Goal: Information Seeking & Learning: Learn about a topic

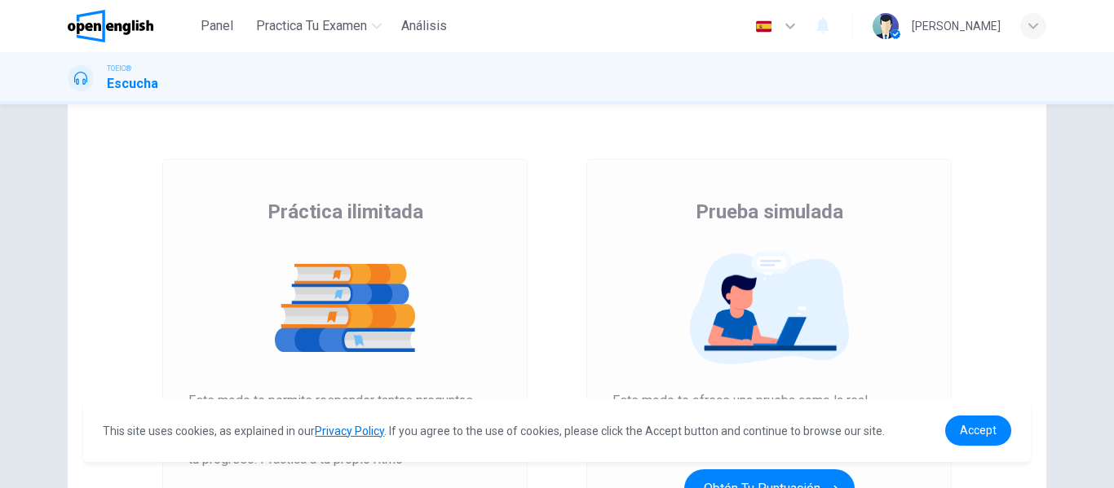
scroll to position [245, 0]
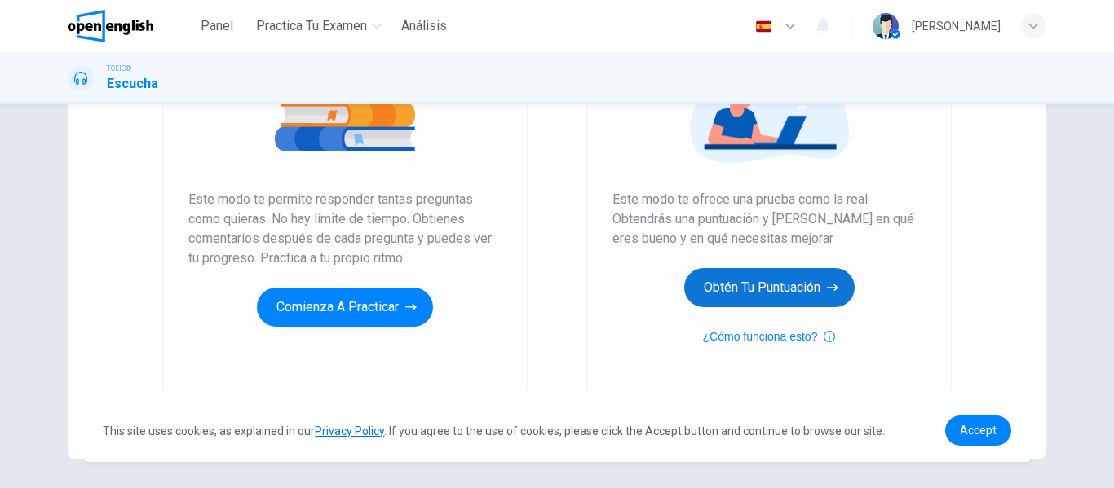
click at [798, 297] on button "Obtén tu puntuación" at bounding box center [769, 287] width 170 height 39
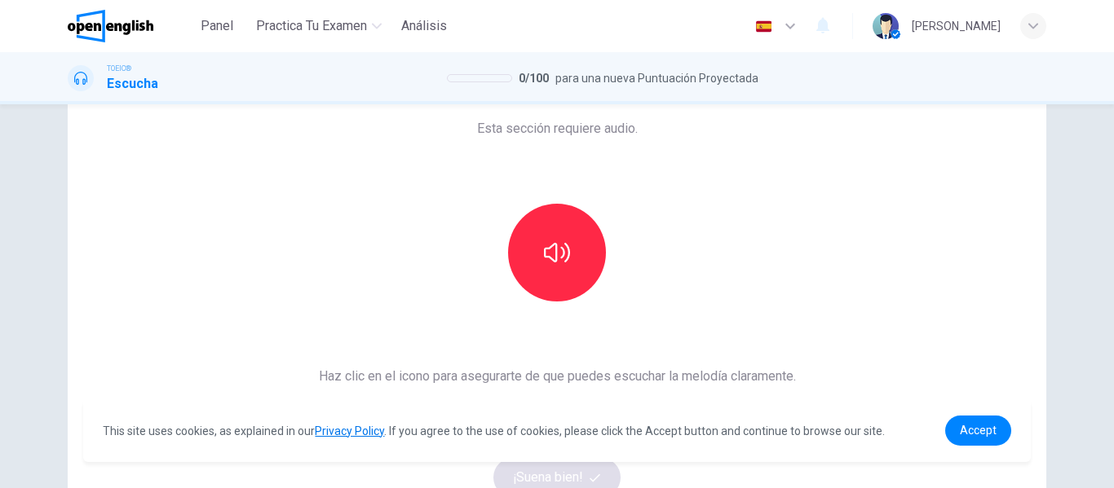
scroll to position [0, 0]
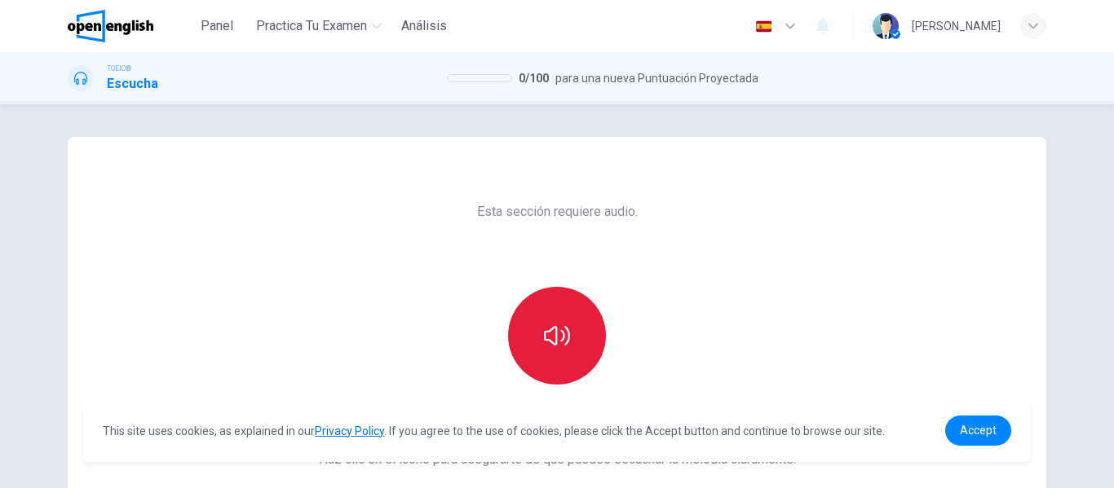
click at [547, 324] on icon "button" at bounding box center [557, 336] width 26 height 26
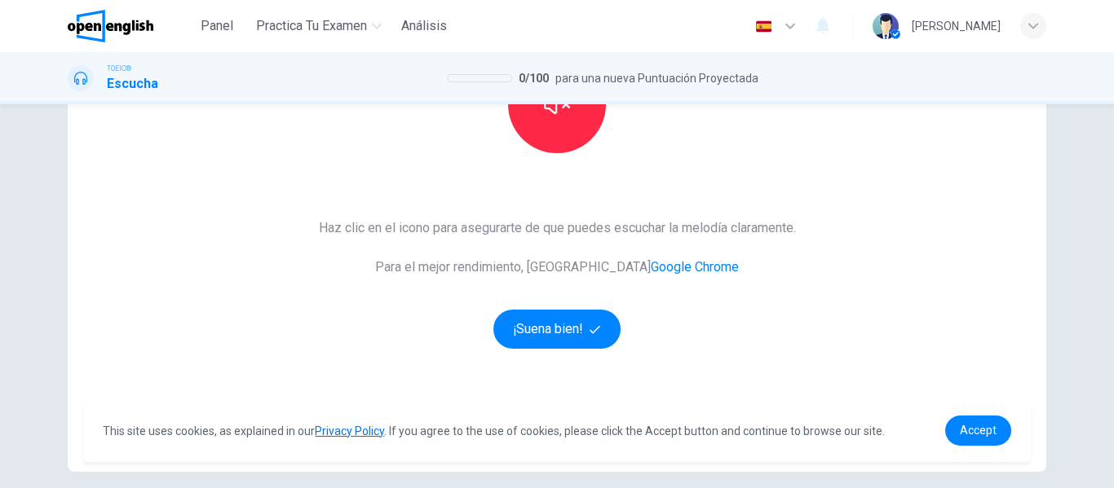
scroll to position [300, 0]
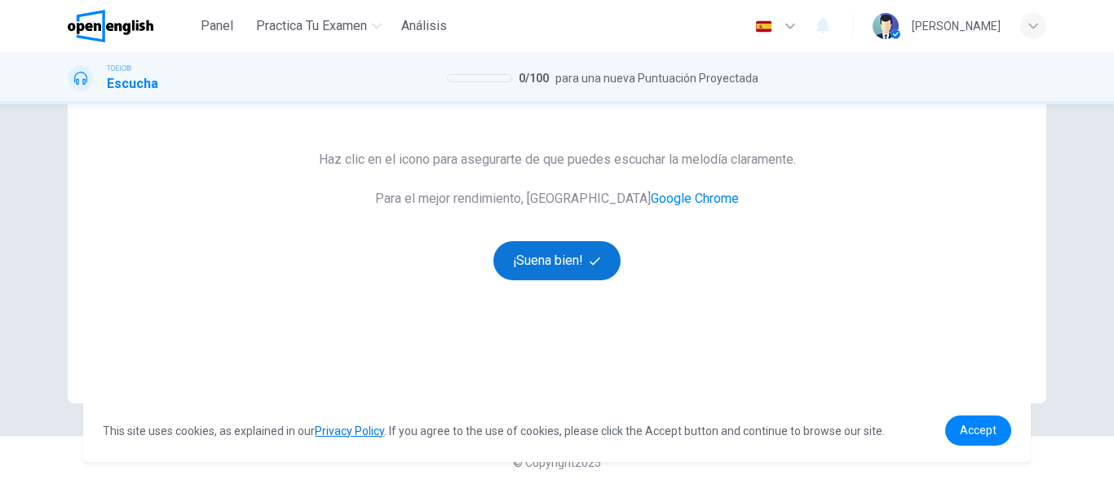
click at [558, 275] on button "¡Suena bien!" at bounding box center [556, 260] width 127 height 39
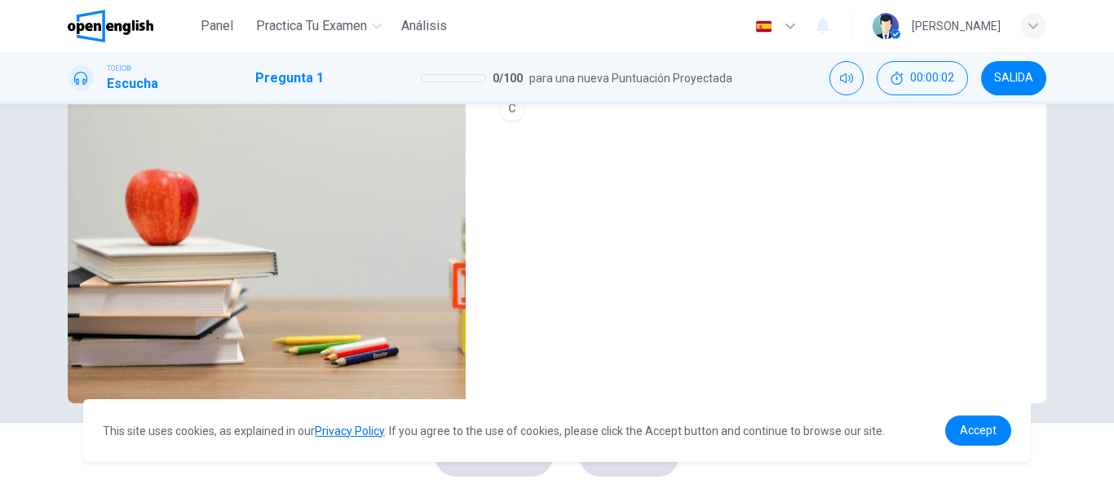
scroll to position [313, 0]
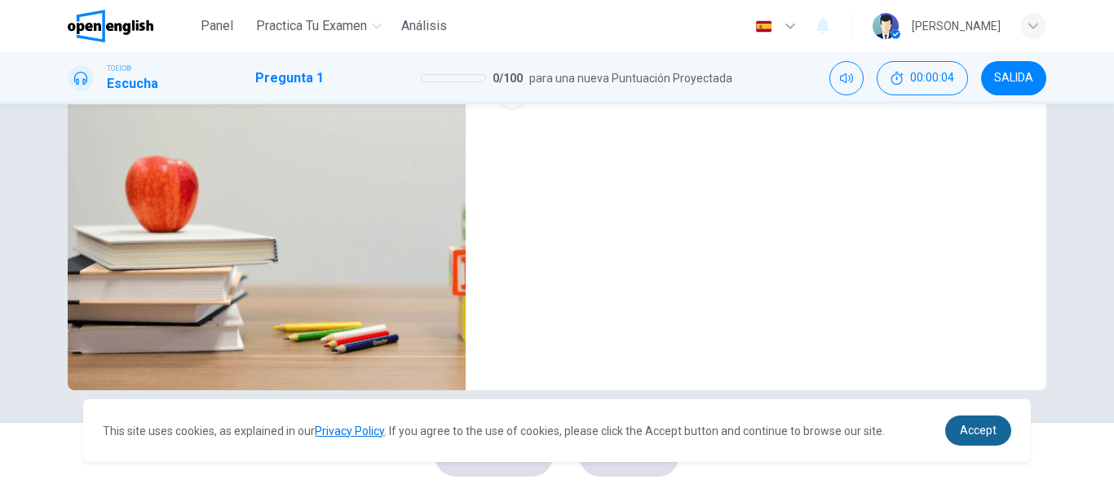
click at [975, 433] on span "Accept" at bounding box center [977, 430] width 37 height 13
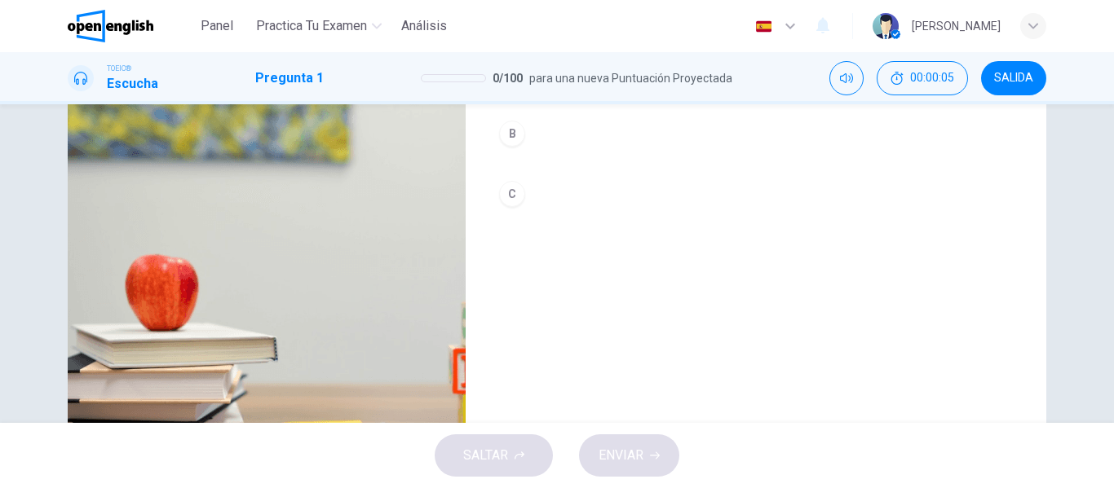
scroll to position [68, 0]
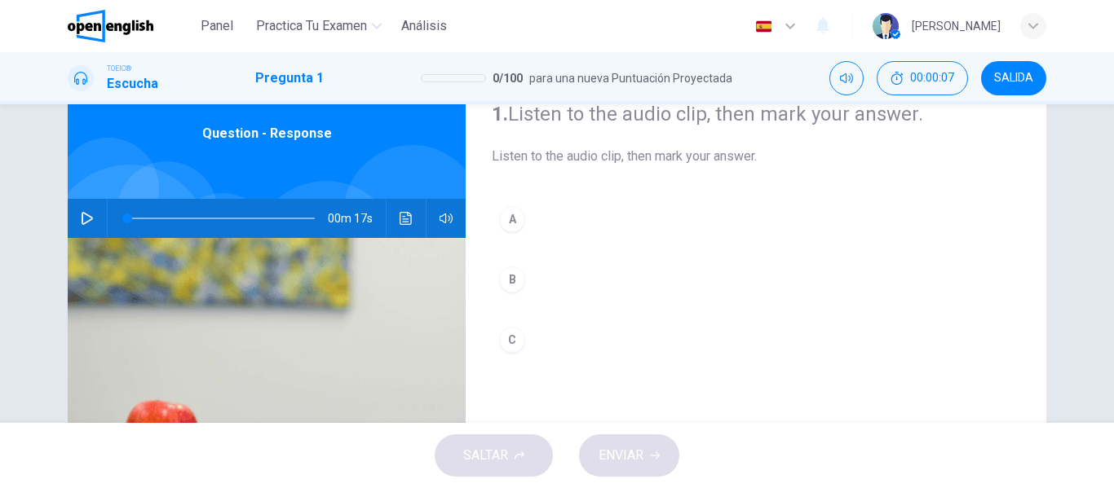
click at [74, 219] on button "button" at bounding box center [87, 218] width 26 height 39
click at [514, 222] on div "A" at bounding box center [512, 219] width 26 height 26
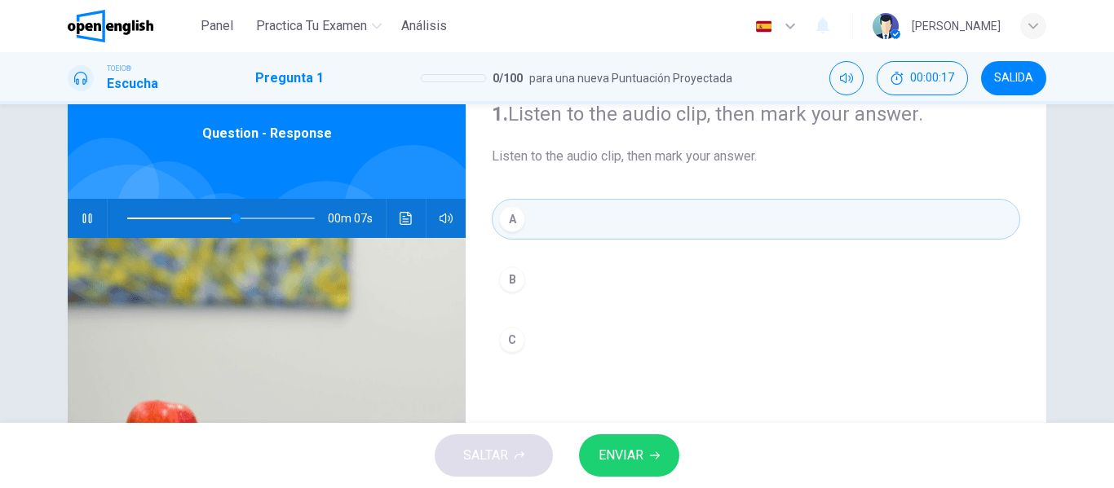
click at [512, 286] on div "B" at bounding box center [512, 280] width 26 height 26
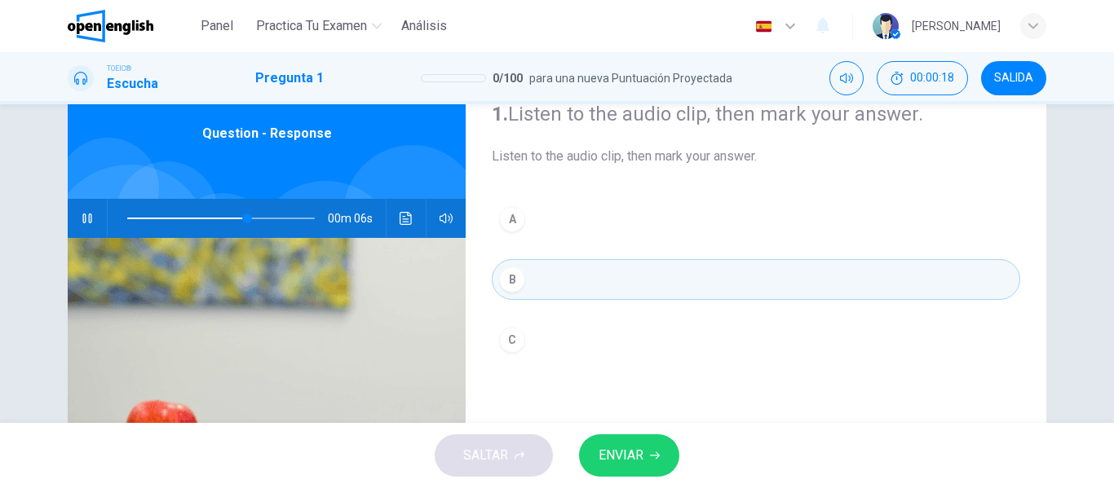
click at [514, 351] on button "C" at bounding box center [756, 340] width 528 height 41
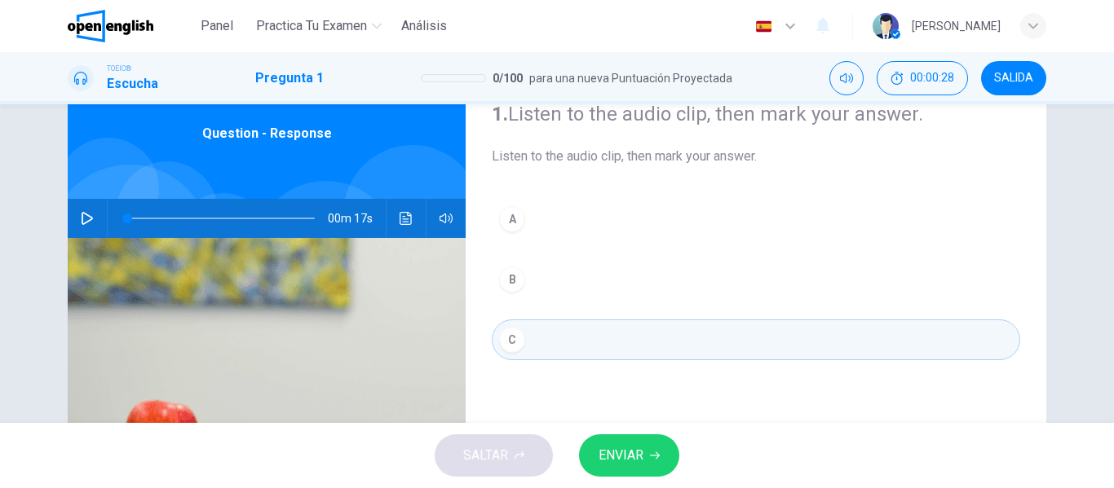
click at [90, 223] on button "button" at bounding box center [87, 218] width 26 height 39
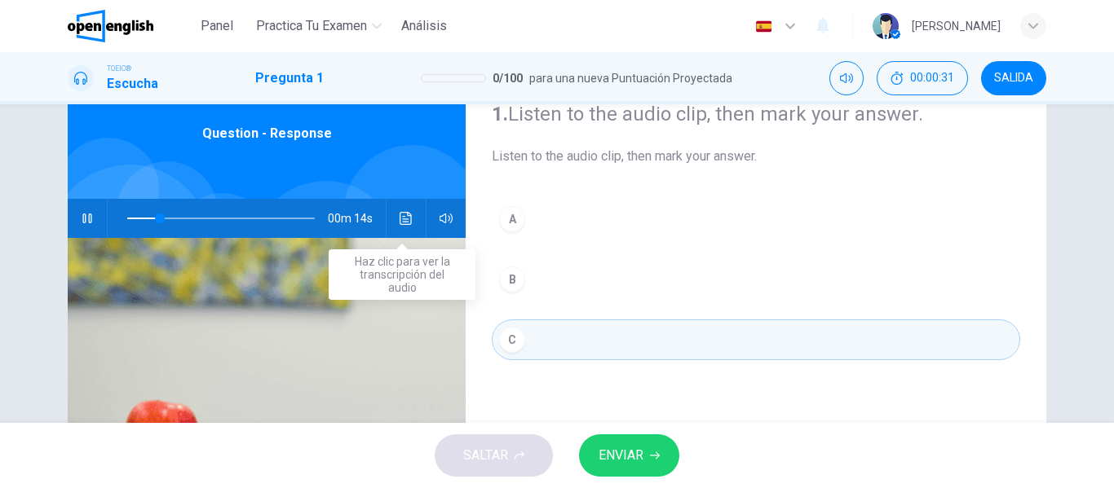
click at [400, 219] on icon "Haz clic para ver la transcripción del audio" at bounding box center [405, 218] width 12 height 13
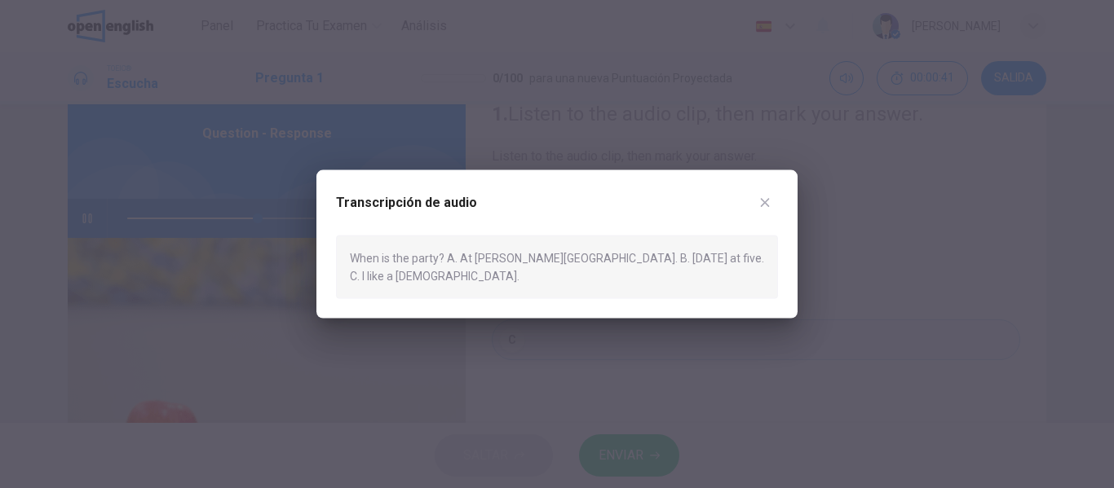
click at [770, 208] on icon "button" at bounding box center [764, 202] width 13 height 13
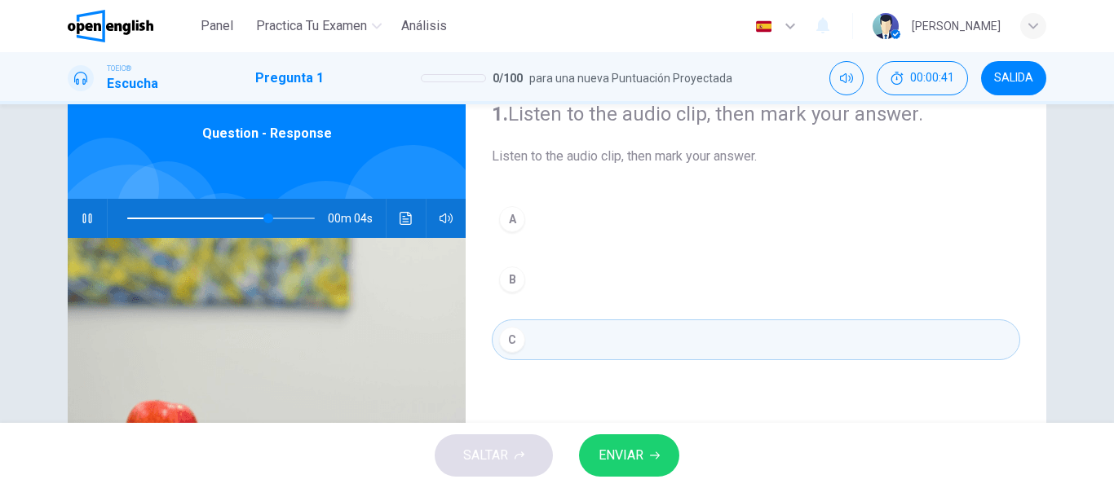
click at [695, 287] on button "B" at bounding box center [756, 279] width 528 height 41
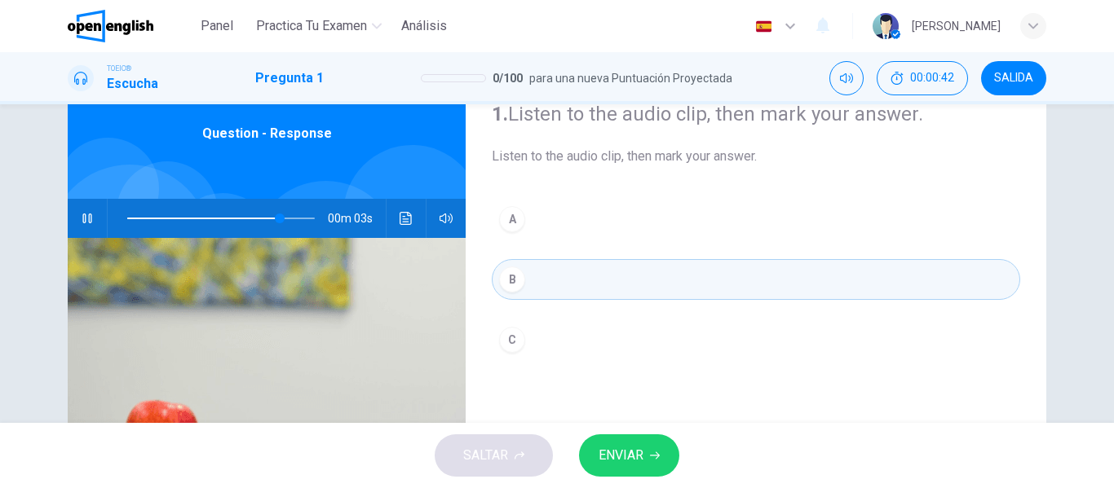
click at [651, 456] on icon "button" at bounding box center [655, 455] width 10 height 7
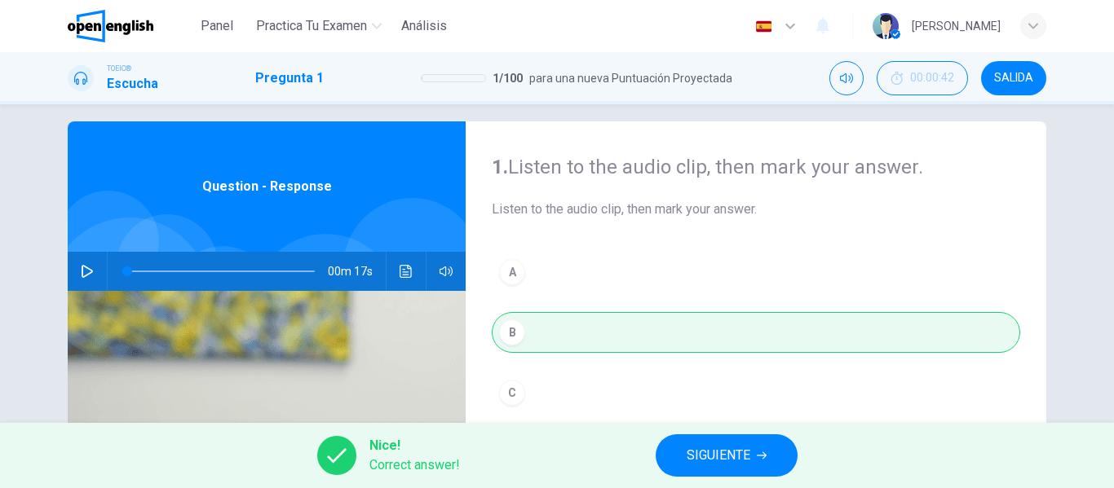
scroll to position [0, 0]
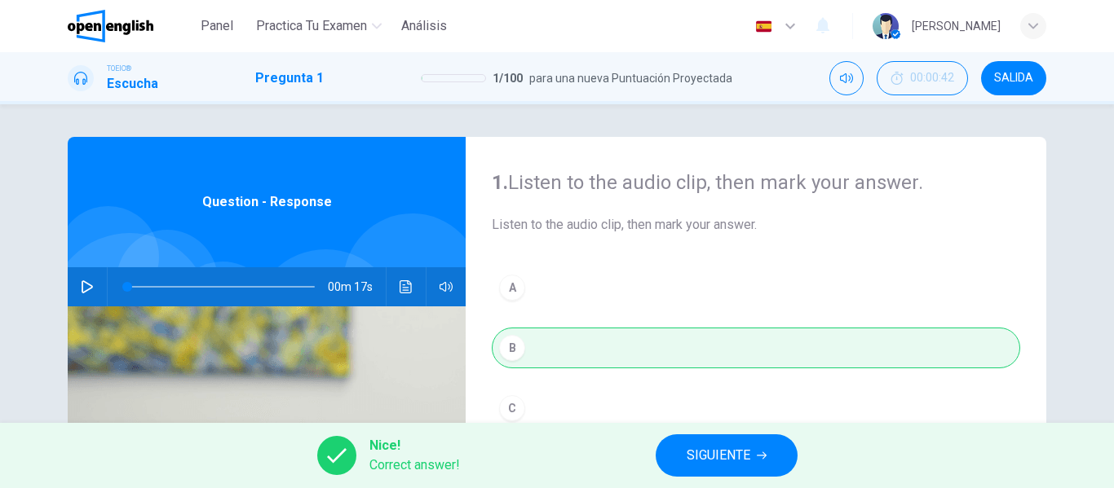
click at [68, 267] on div "00m 17s" at bounding box center [267, 286] width 398 height 39
click at [71, 275] on div "00m 17s" at bounding box center [267, 286] width 398 height 39
click at [82, 283] on icon "button" at bounding box center [87, 286] width 11 height 13
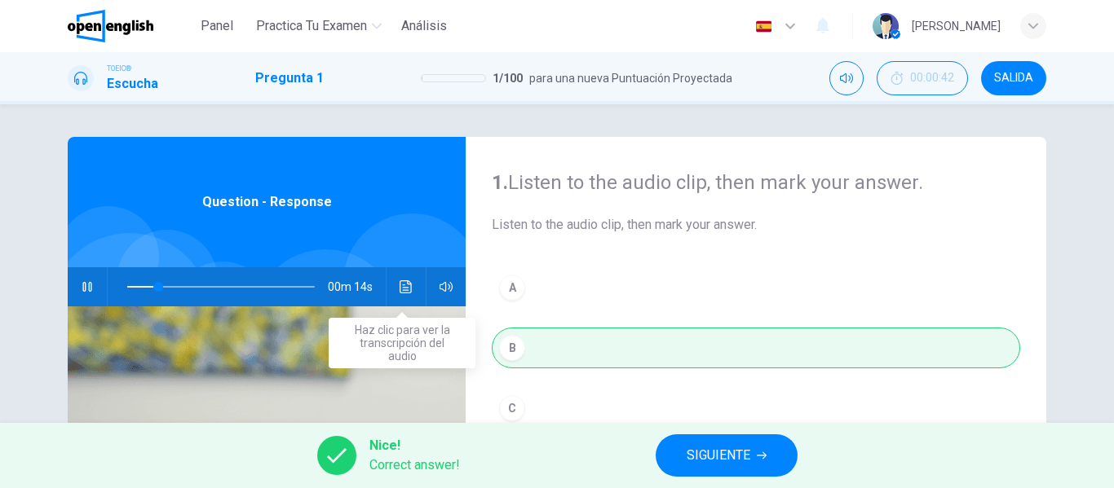
click at [395, 293] on button "Haz clic para ver la transcripción del audio" at bounding box center [406, 286] width 26 height 39
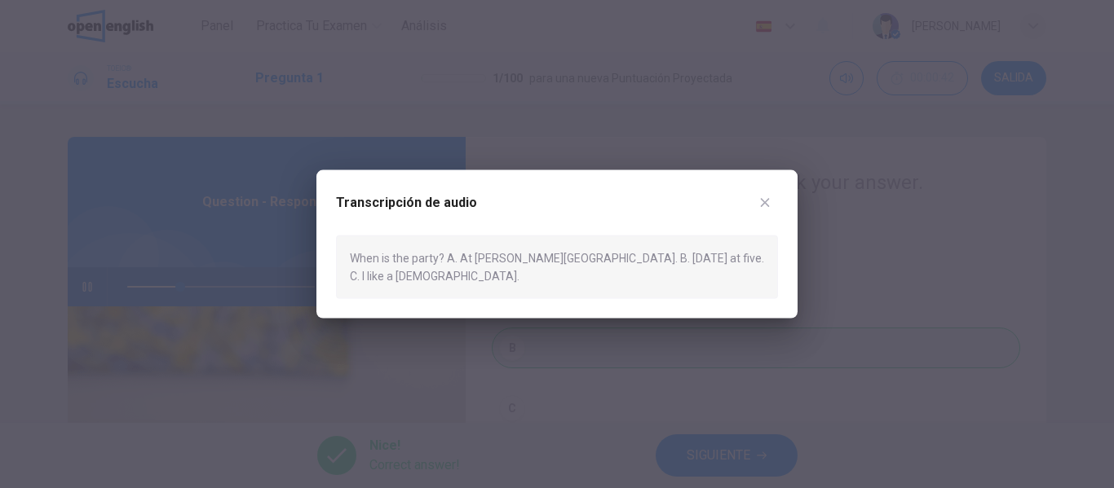
click at [992, 395] on div at bounding box center [557, 244] width 1114 height 488
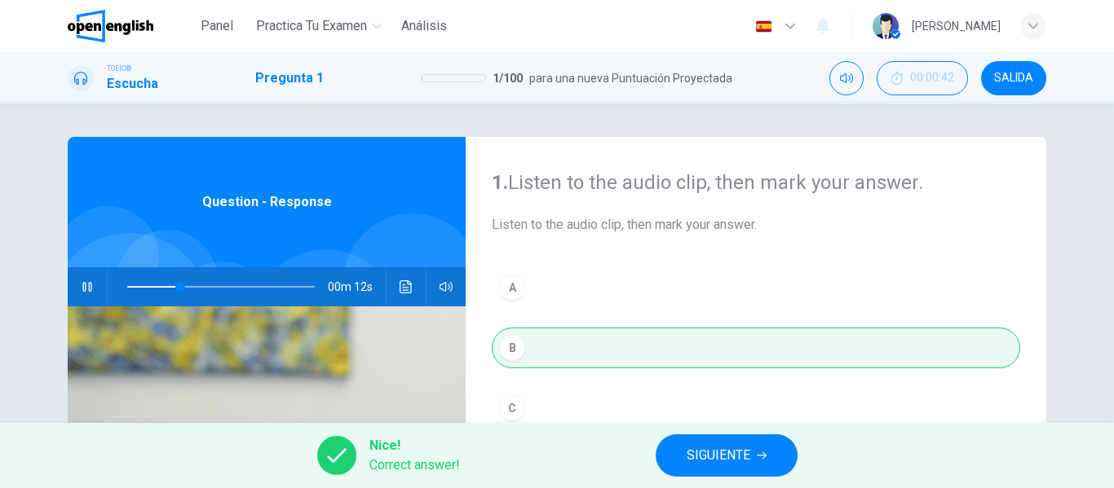
type input "**"
click at [760, 448] on button "SIGUIENTE" at bounding box center [726, 455] width 142 height 42
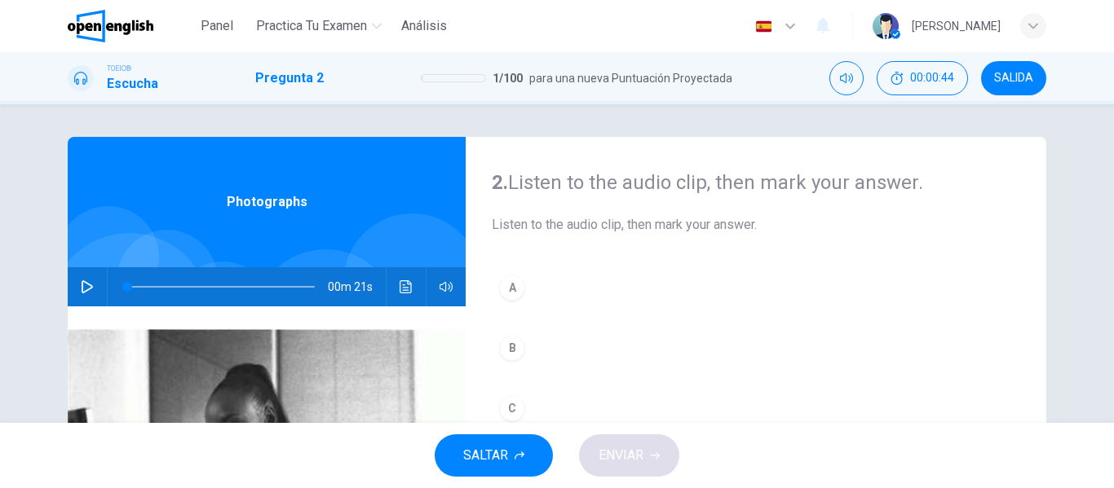
click at [81, 293] on button "button" at bounding box center [87, 286] width 26 height 39
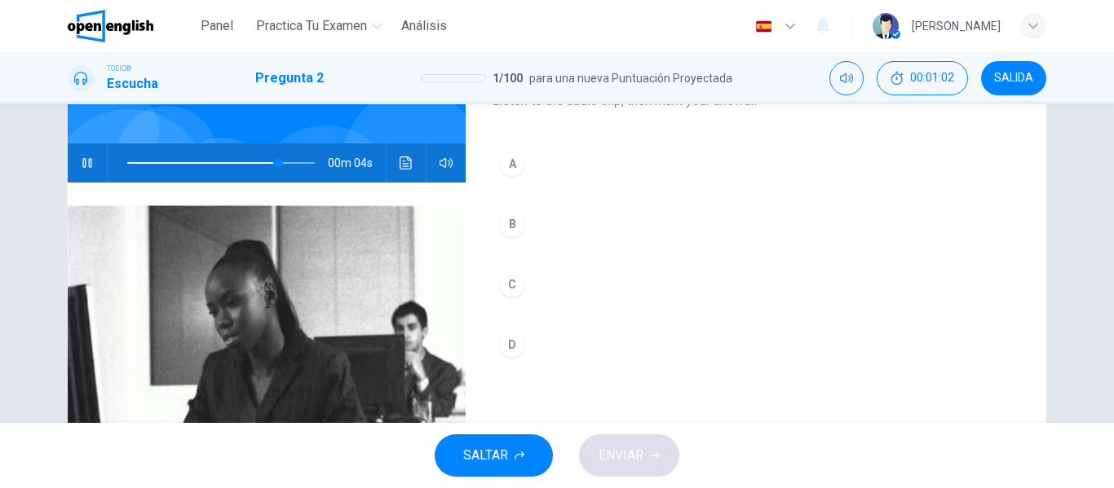
scroll to position [163, 0]
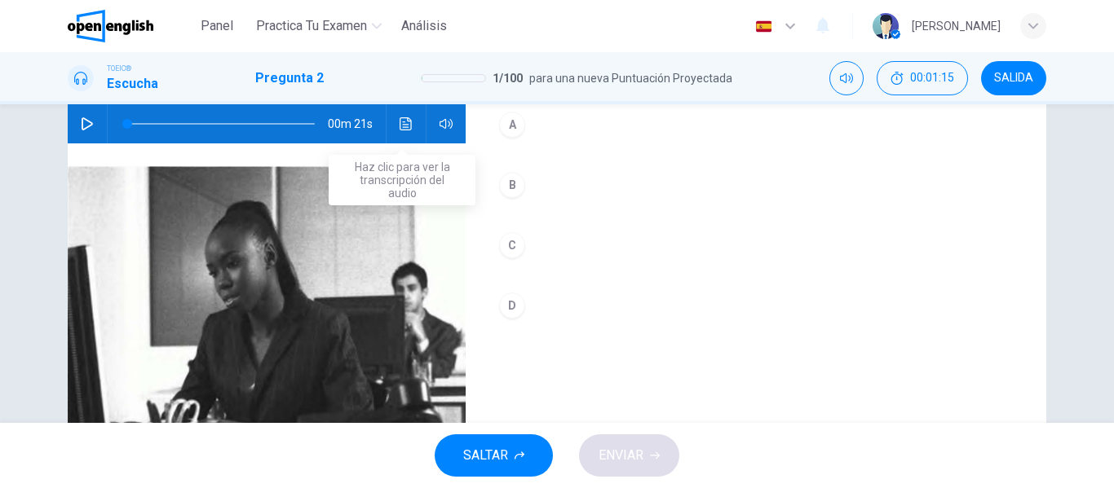
click at [405, 124] on icon "Haz clic para ver la transcripción del audio" at bounding box center [405, 123] width 13 height 13
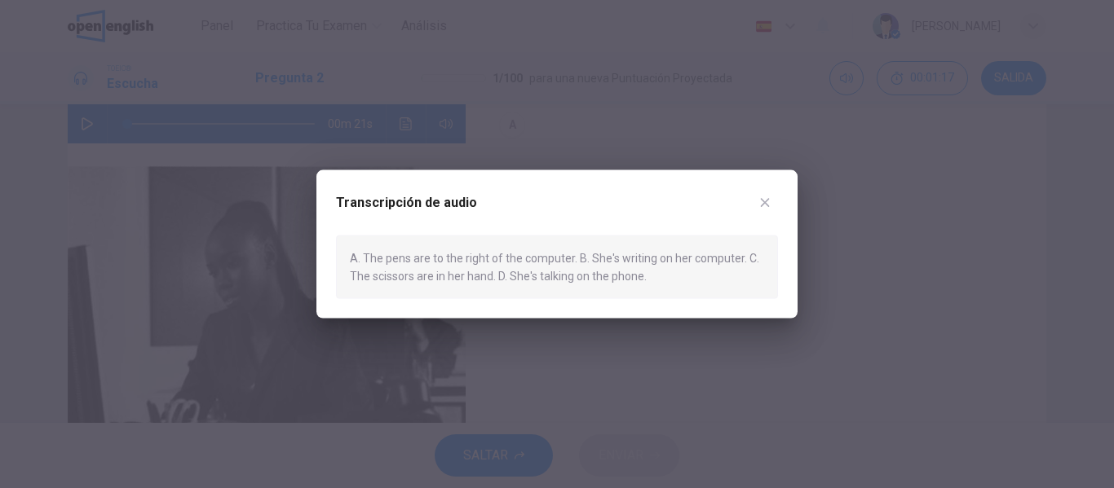
click at [81, 127] on div at bounding box center [557, 244] width 1114 height 488
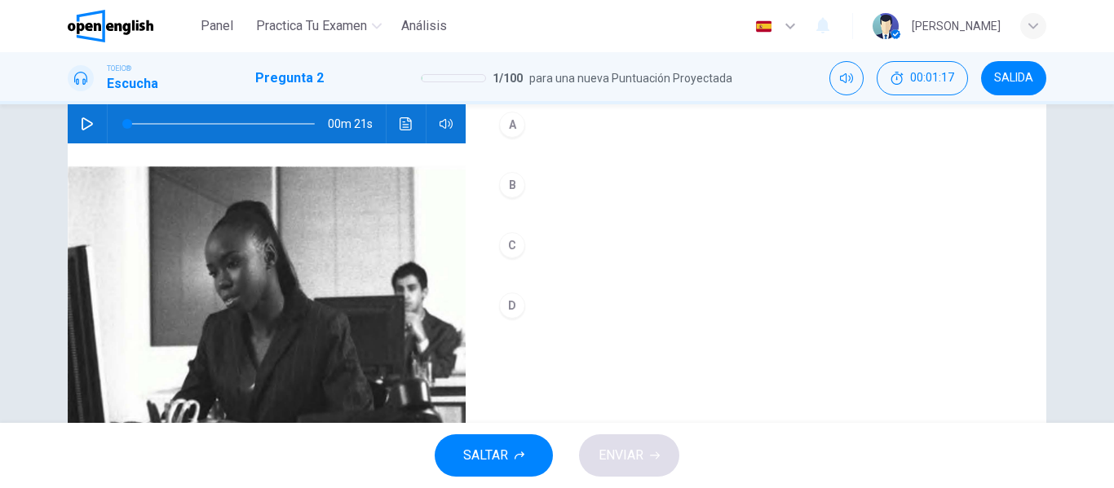
click at [81, 120] on icon "button" at bounding box center [87, 123] width 13 height 13
click at [393, 122] on button "Haz clic para ver la transcripción del audio" at bounding box center [406, 123] width 26 height 39
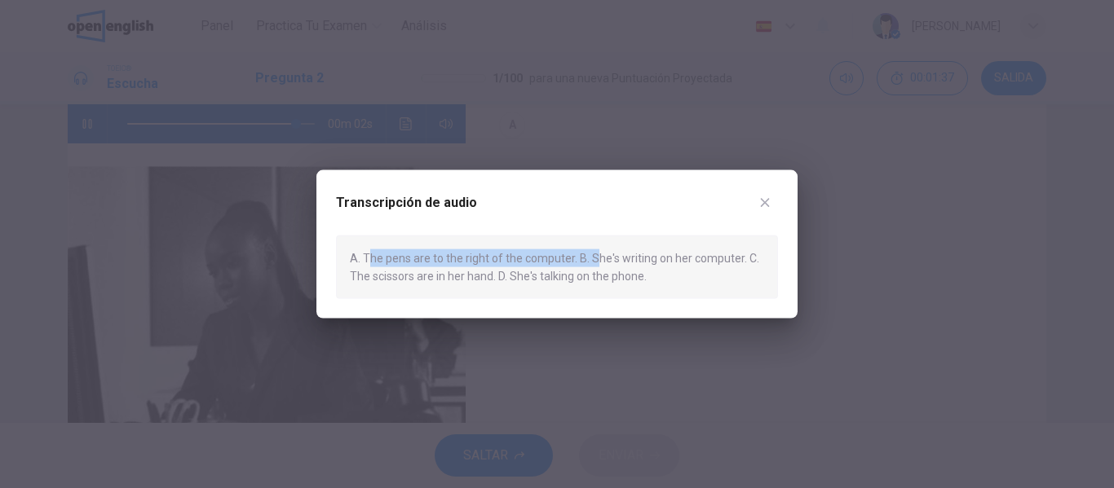
drag, startPoint x: 369, startPoint y: 253, endPoint x: 593, endPoint y: 254, distance: 224.2
click at [593, 254] on div "A. The pens are to the right of the computer. B. She's writing on her computer.…" at bounding box center [557, 267] width 442 height 64
click at [580, 282] on div "A. The pens are to the right of the computer. B. She's writing on her computer.…" at bounding box center [557, 267] width 442 height 64
type input "*"
click at [736, 198] on div "Transcripción de audio" at bounding box center [557, 212] width 442 height 46
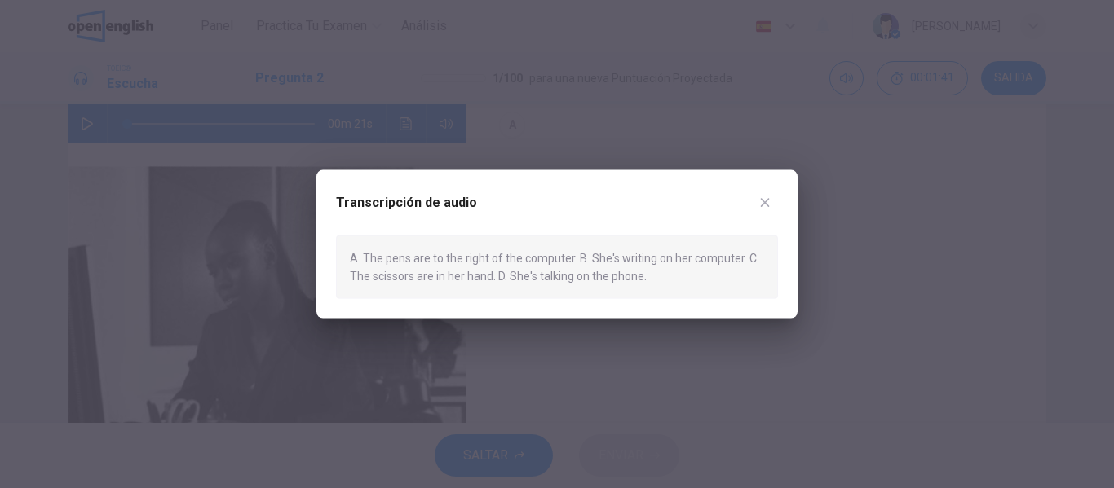
click at [760, 205] on icon "button" at bounding box center [764, 202] width 13 height 13
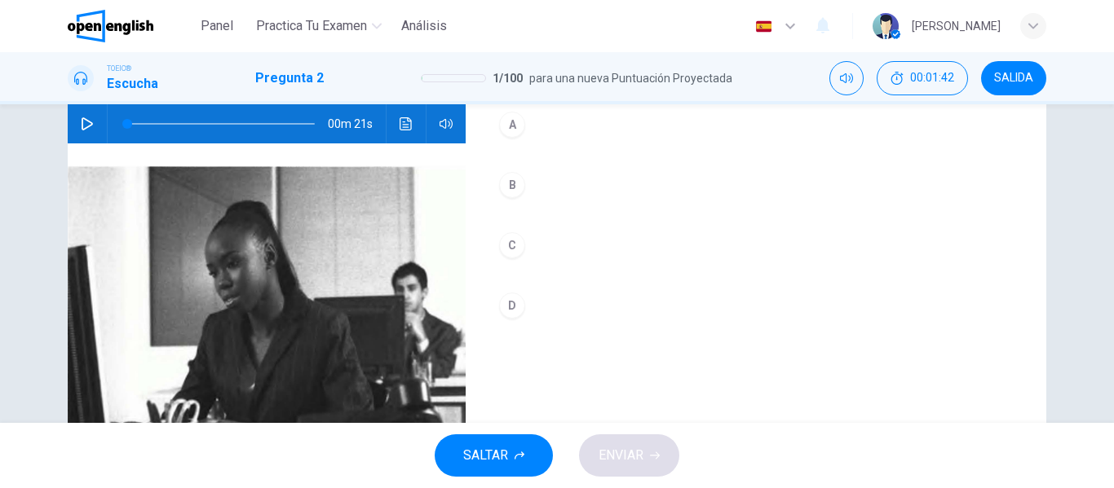
click at [514, 192] on div "B" at bounding box center [512, 185] width 26 height 26
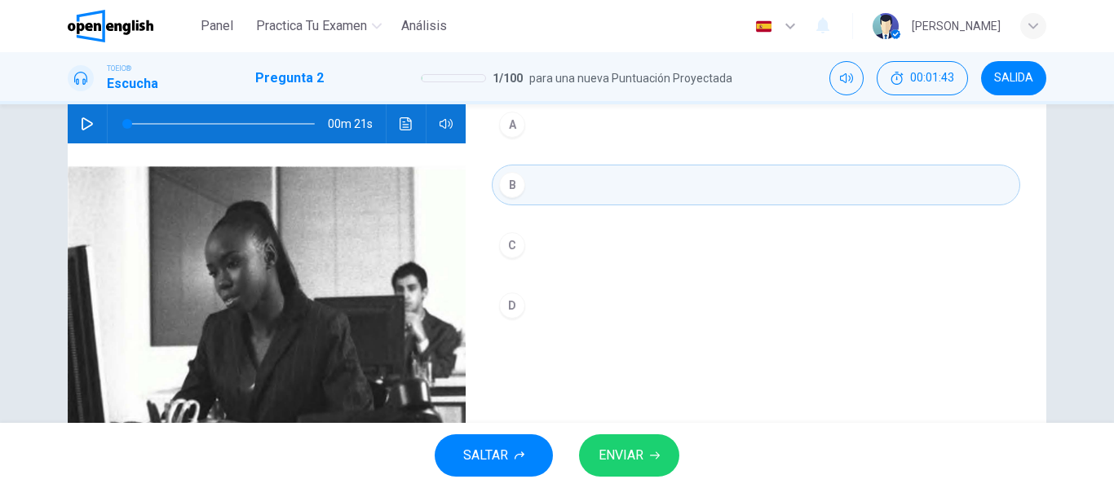
click at [641, 448] on span "ENVIAR" at bounding box center [620, 455] width 45 height 23
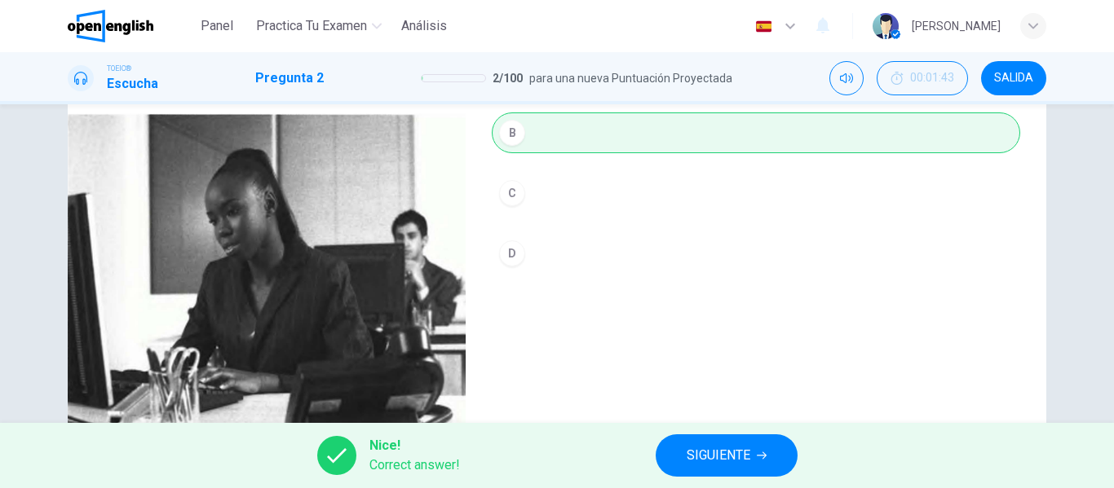
scroll to position [245, 0]
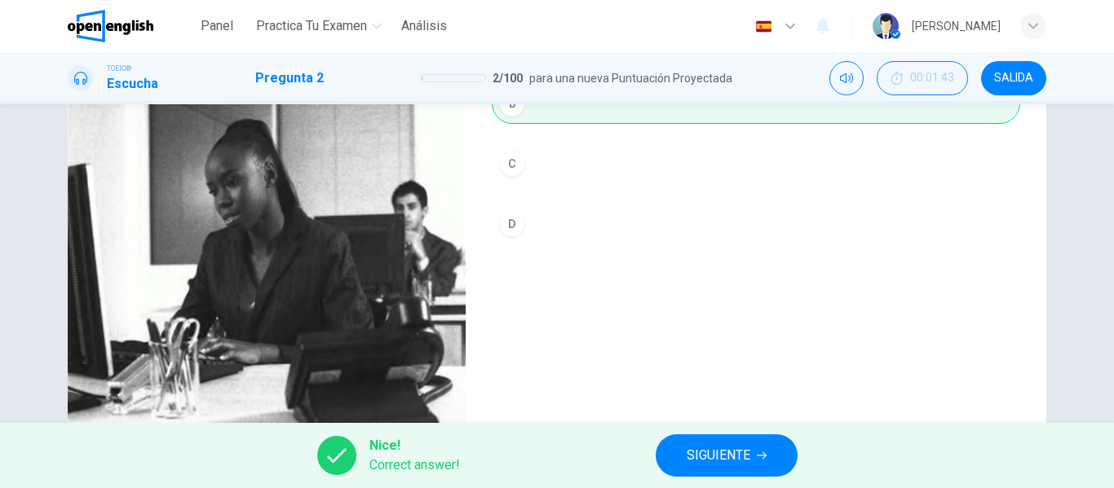
click at [744, 441] on button "SIGUIENTE" at bounding box center [726, 455] width 142 height 42
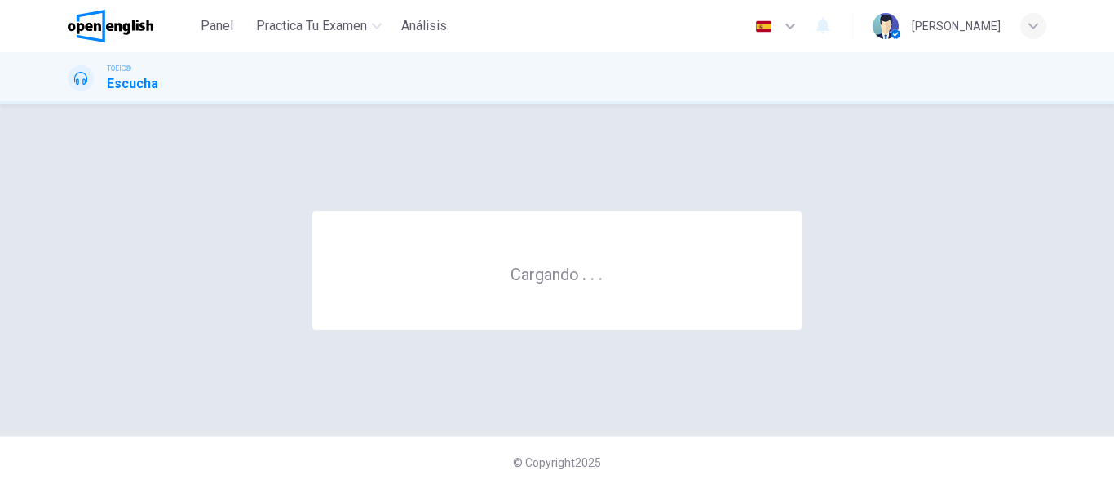
scroll to position [0, 0]
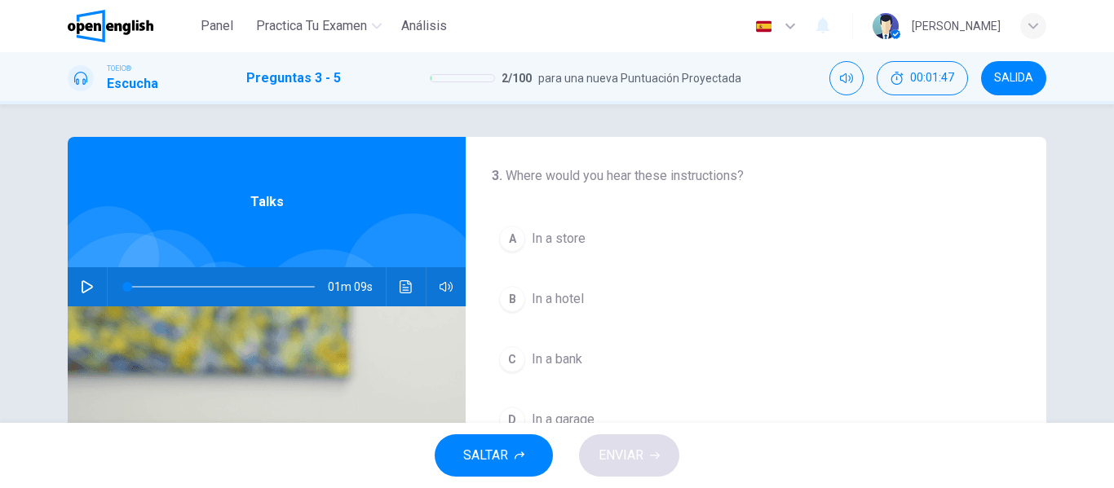
click at [89, 285] on icon "button" at bounding box center [87, 286] width 13 height 13
click at [404, 287] on icon "Haz clic para ver la transcripción del audio" at bounding box center [405, 286] width 13 height 13
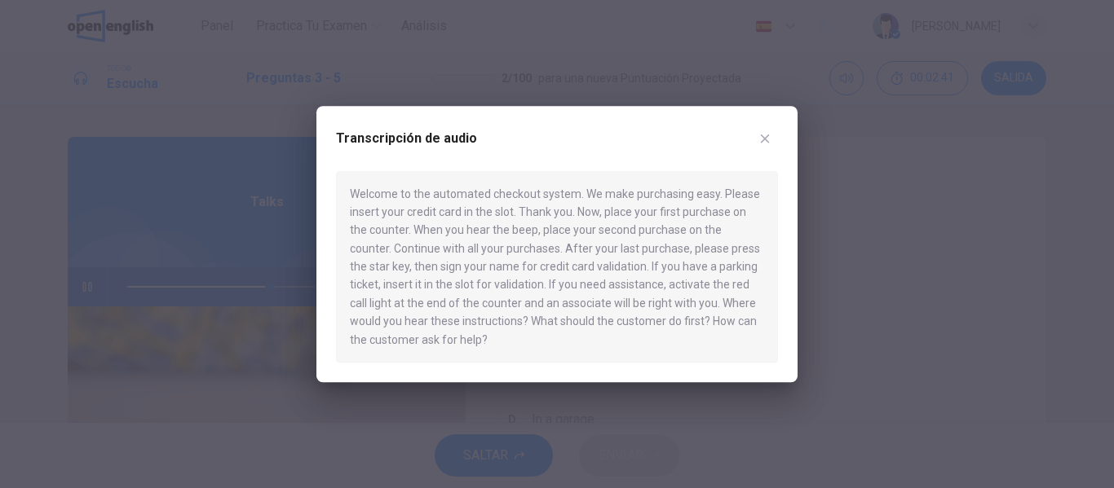
click at [763, 126] on button "button" at bounding box center [765, 139] width 26 height 26
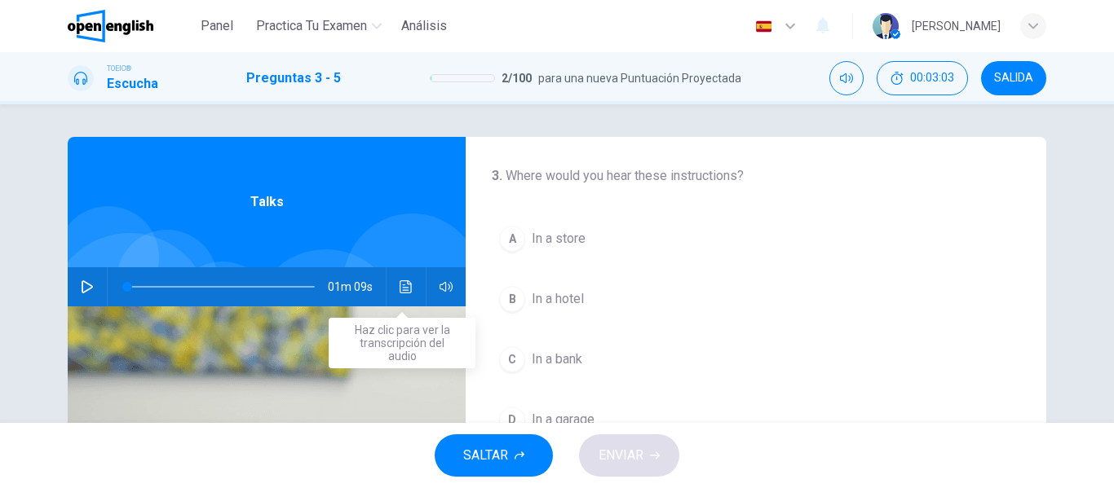
click at [409, 281] on button "Haz clic para ver la transcripción del audio" at bounding box center [406, 286] width 26 height 39
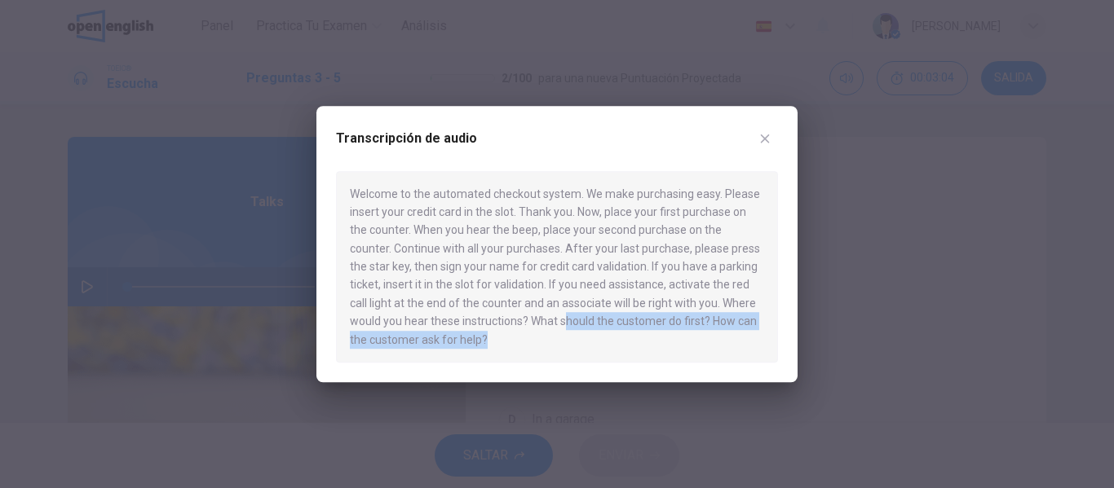
click at [505, 333] on div "Welcome to the automated checkout system. We make purchasing easy. Please inser…" at bounding box center [557, 267] width 442 height 192
click at [487, 337] on div "Welcome to the automated checkout system. We make purchasing easy. Please inser…" at bounding box center [557, 267] width 442 height 192
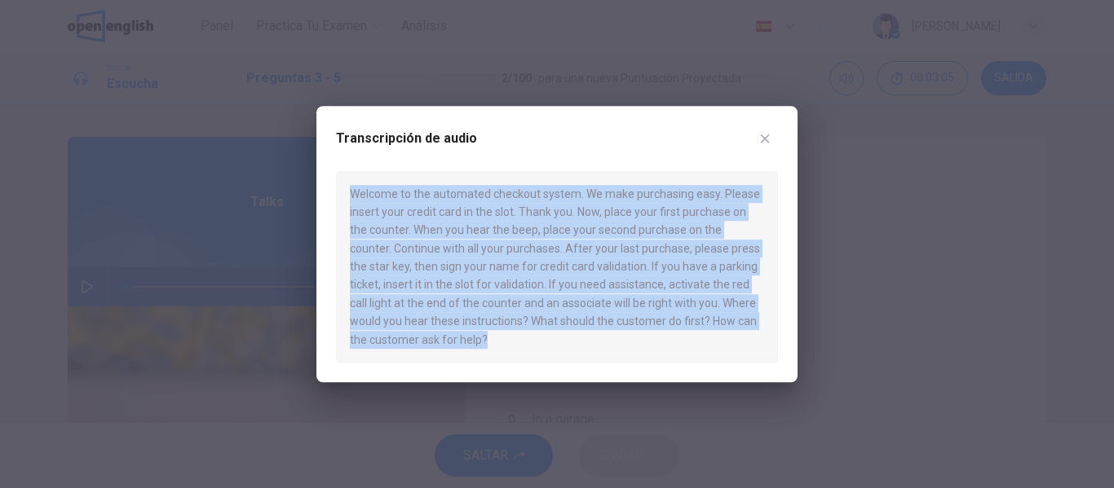
drag, startPoint x: 487, startPoint y: 346, endPoint x: 342, endPoint y: 192, distance: 211.6
click at [342, 192] on div "Welcome to the automated checkout system. We make purchasing easy. Please inser…" at bounding box center [557, 267] width 442 height 192
click at [772, 134] on button "button" at bounding box center [765, 139] width 26 height 26
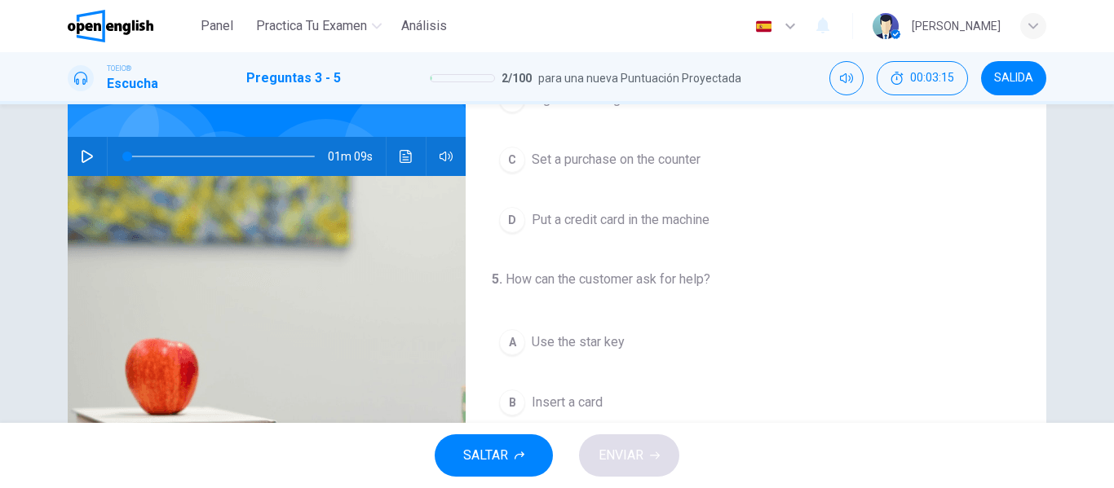
scroll to position [313, 0]
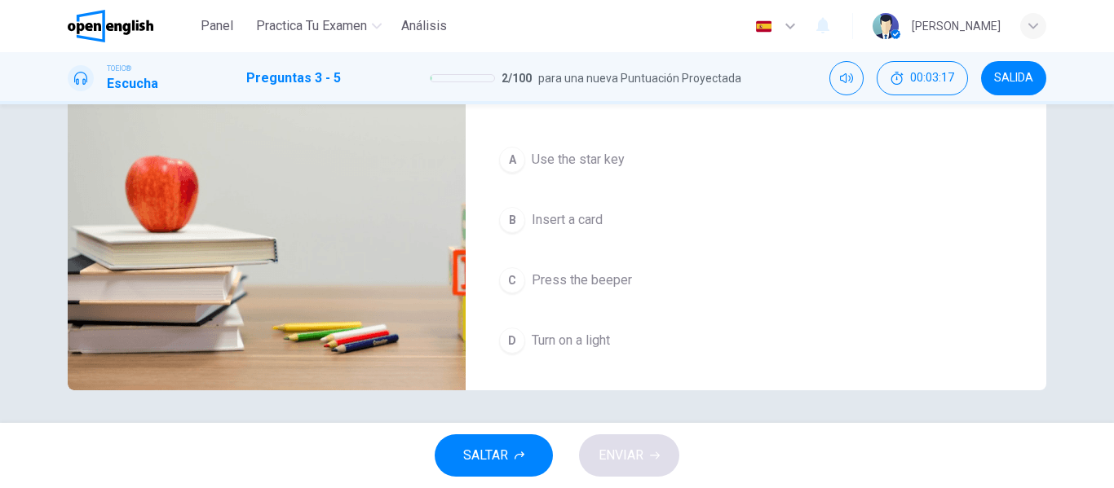
drag, startPoint x: 598, startPoint y: 350, endPoint x: 659, endPoint y: 91, distance: 265.5
click at [659, 91] on div "Panel Practica tu examen Análisis Español ** ​ [PERSON_NAME] TOEIC® Escucha Pre…" at bounding box center [557, 244] width 1114 height 488
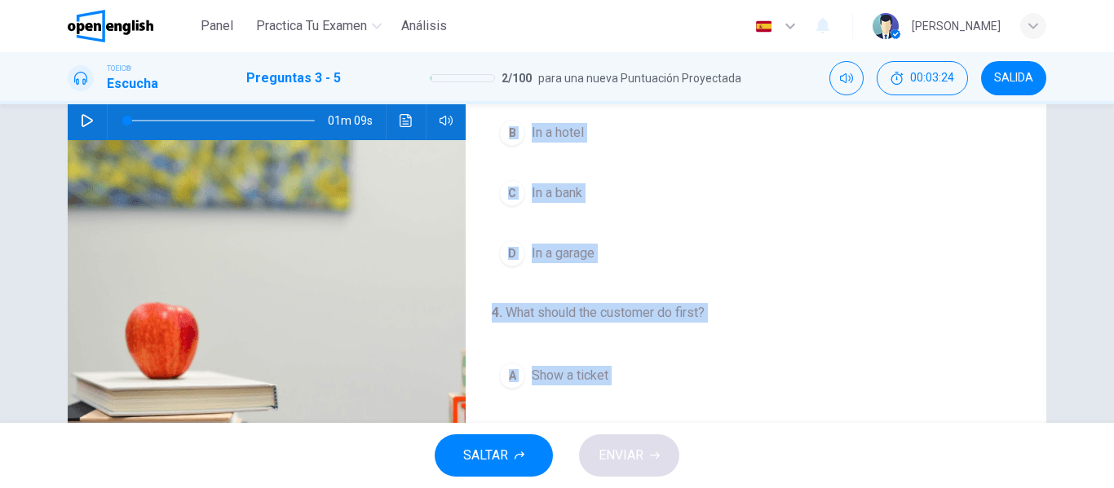
scroll to position [0, 0]
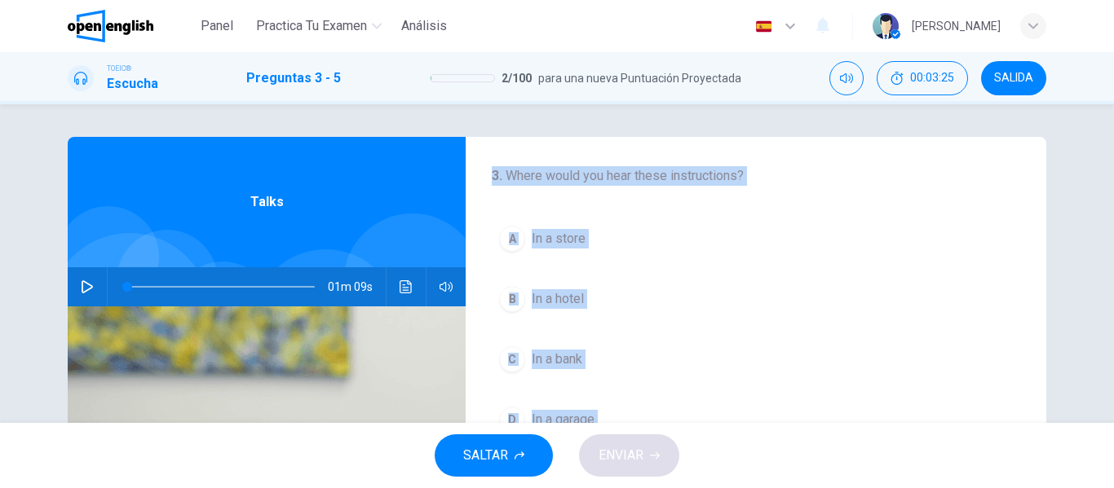
drag, startPoint x: 742, startPoint y: 366, endPoint x: 476, endPoint y: 161, distance: 335.9
click at [1049, 218] on div "3 . Where would you hear these instructions? A In a store B In a hotel C In a b…" at bounding box center [557, 420] width 1030 height 567
click at [894, 238] on button "A In a store" at bounding box center [756, 238] width 528 height 41
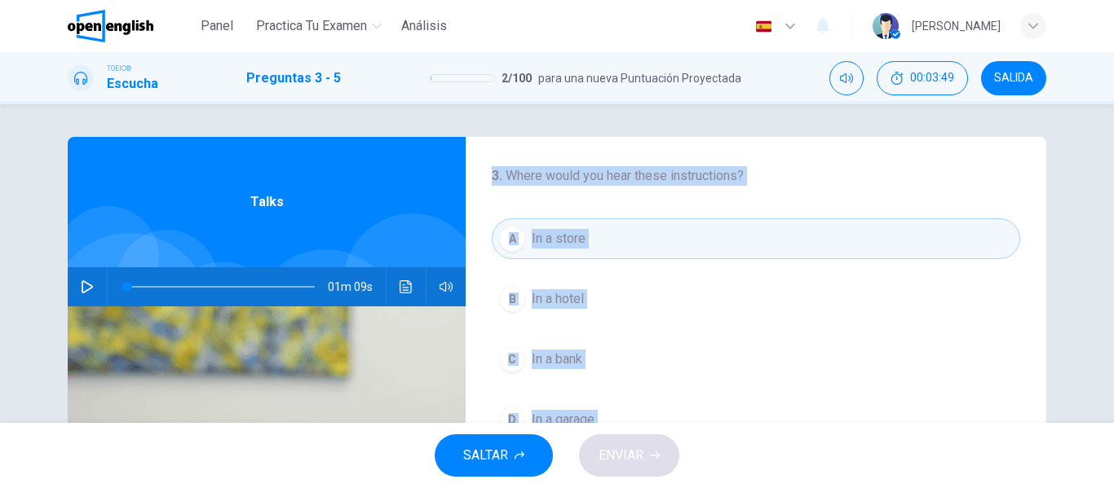
click at [648, 244] on button "A In a store" at bounding box center [756, 238] width 528 height 41
click at [833, 277] on div "A In a store B In a hotel C In a bank D In a garage" at bounding box center [756, 329] width 528 height 222
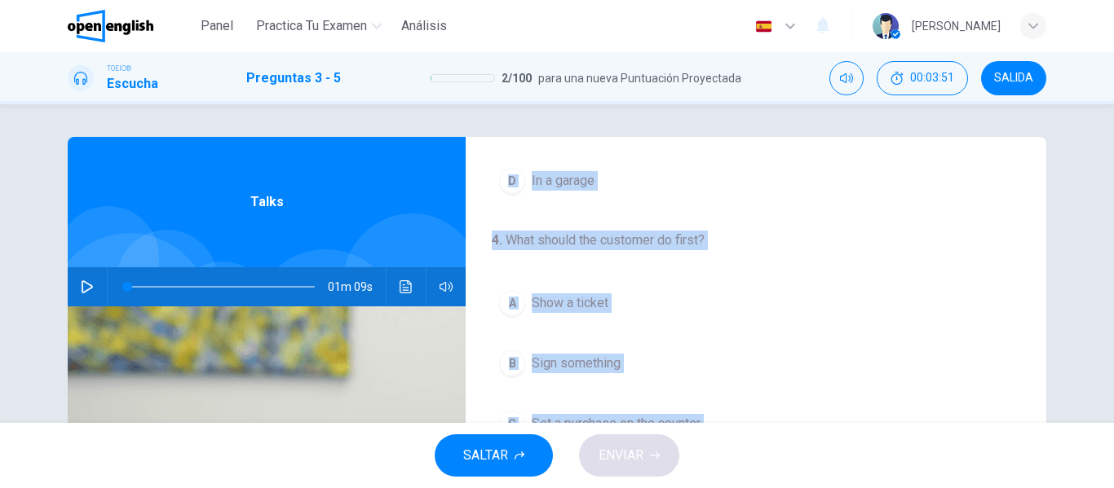
scroll to position [245, 0]
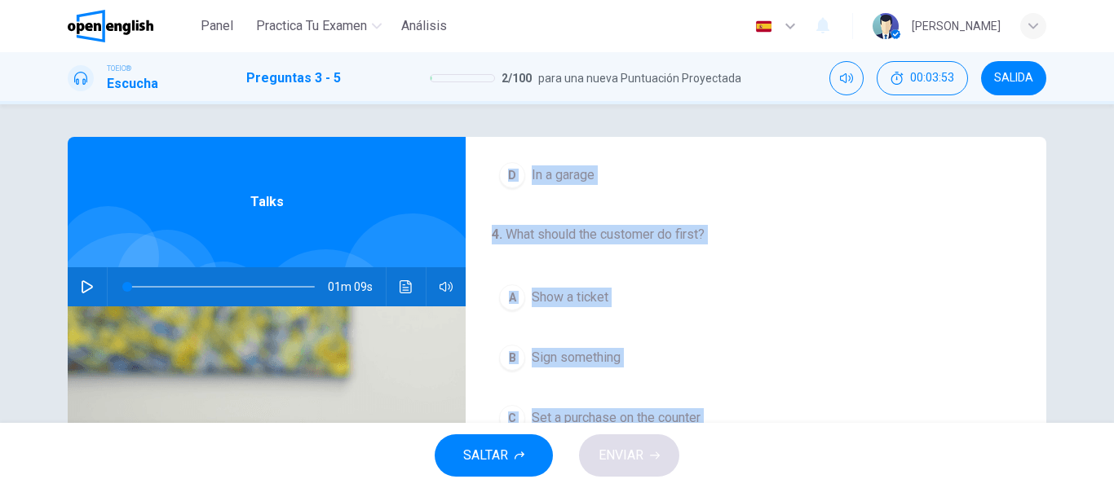
click at [653, 235] on h4 "4 . What should the customer do first?" at bounding box center [756, 235] width 528 height 20
click at [569, 245] on div "4 . What should the customer do first? A Show a ticket B Sign something C Set a…" at bounding box center [755, 362] width 580 height 274
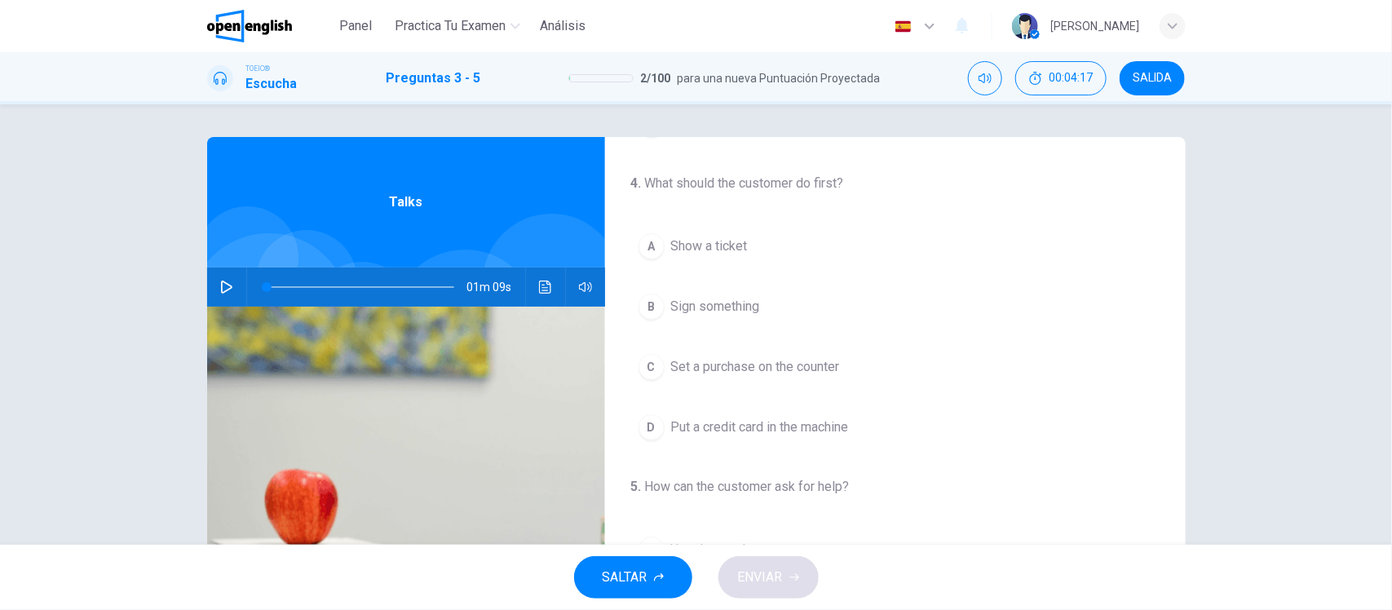
scroll to position [306, 0]
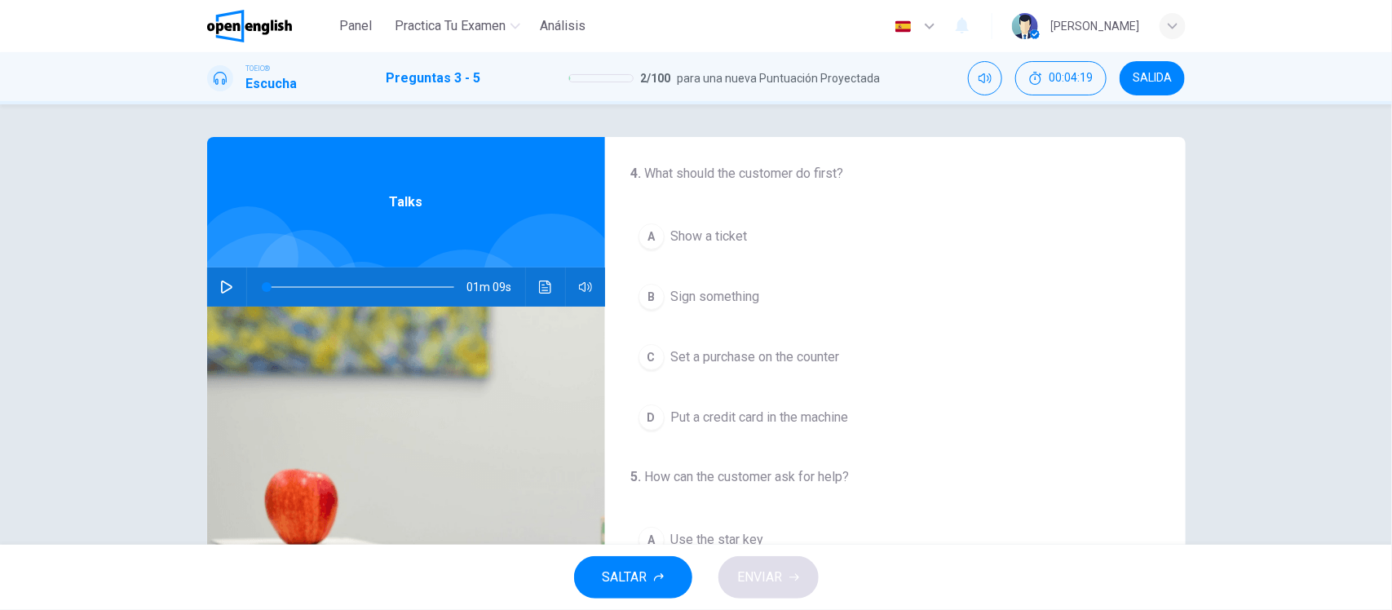
click at [727, 414] on span "Put a credit card in the machine" at bounding box center [760, 418] width 178 height 20
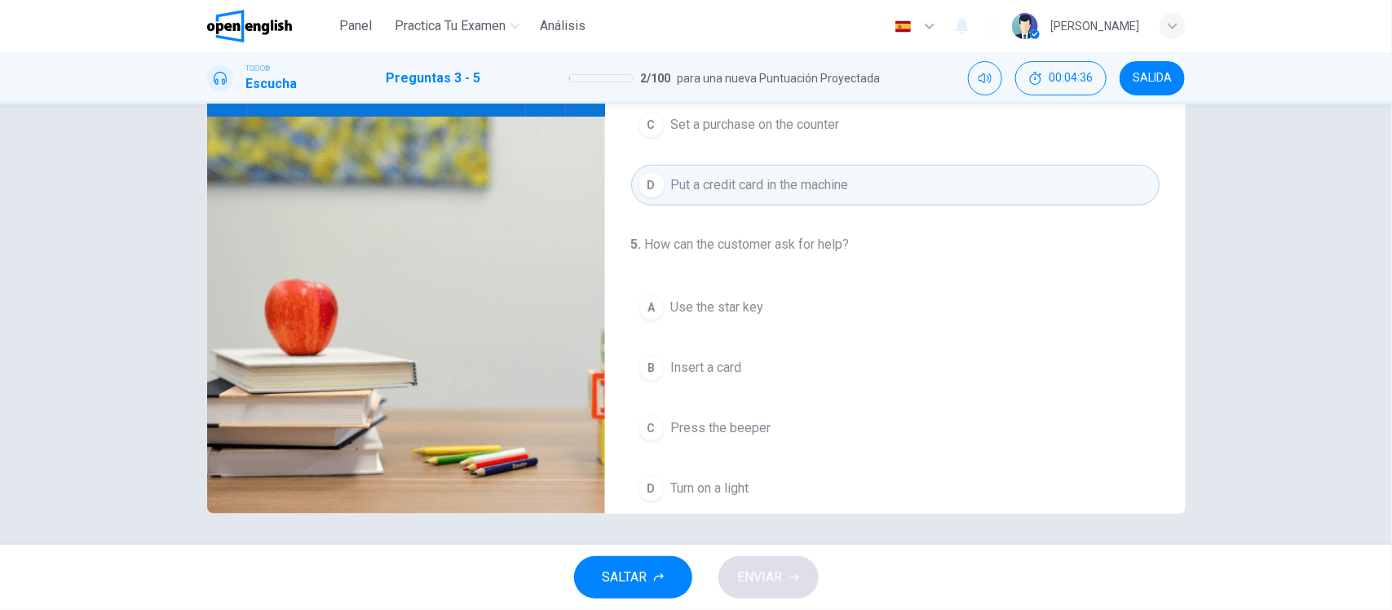
scroll to position [377, 0]
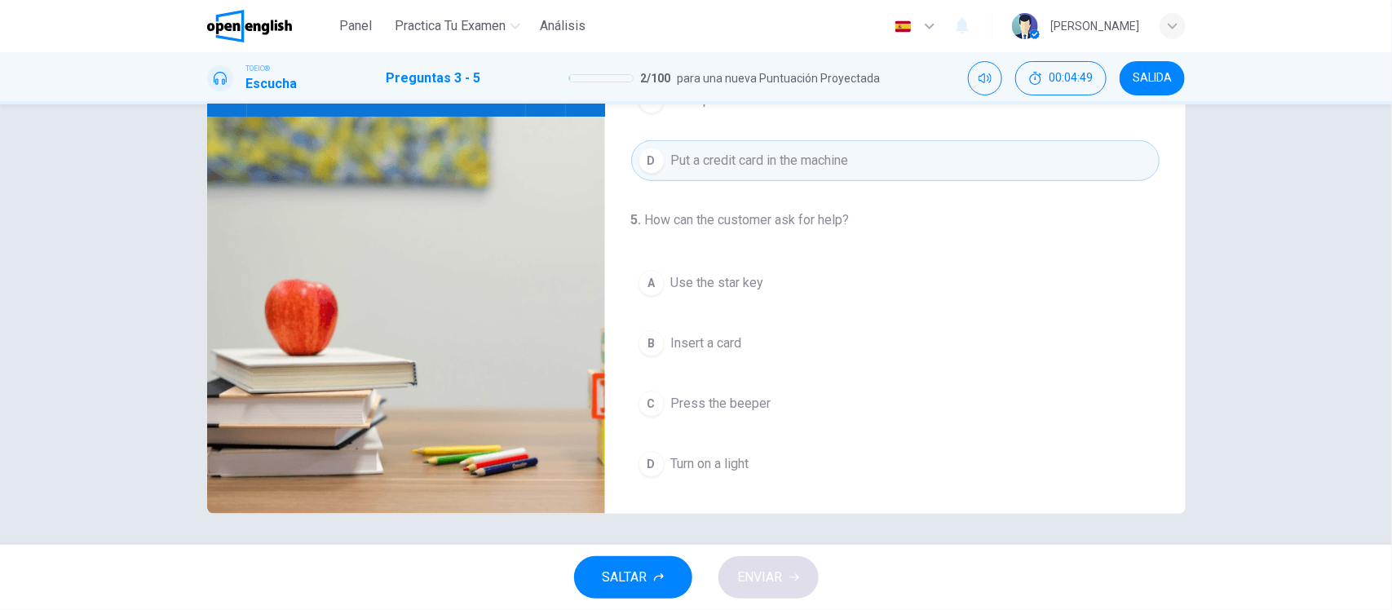
click at [717, 474] on button "D Turn on a light" at bounding box center [895, 463] width 528 height 41
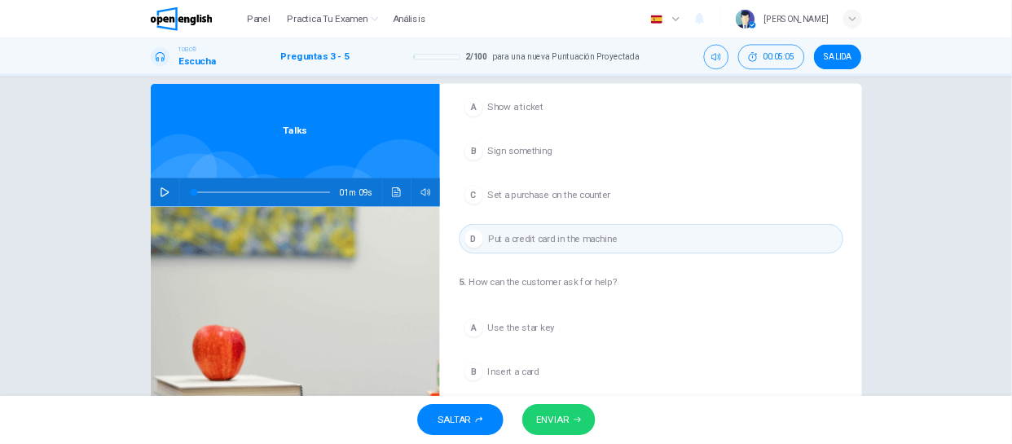
scroll to position [0, 0]
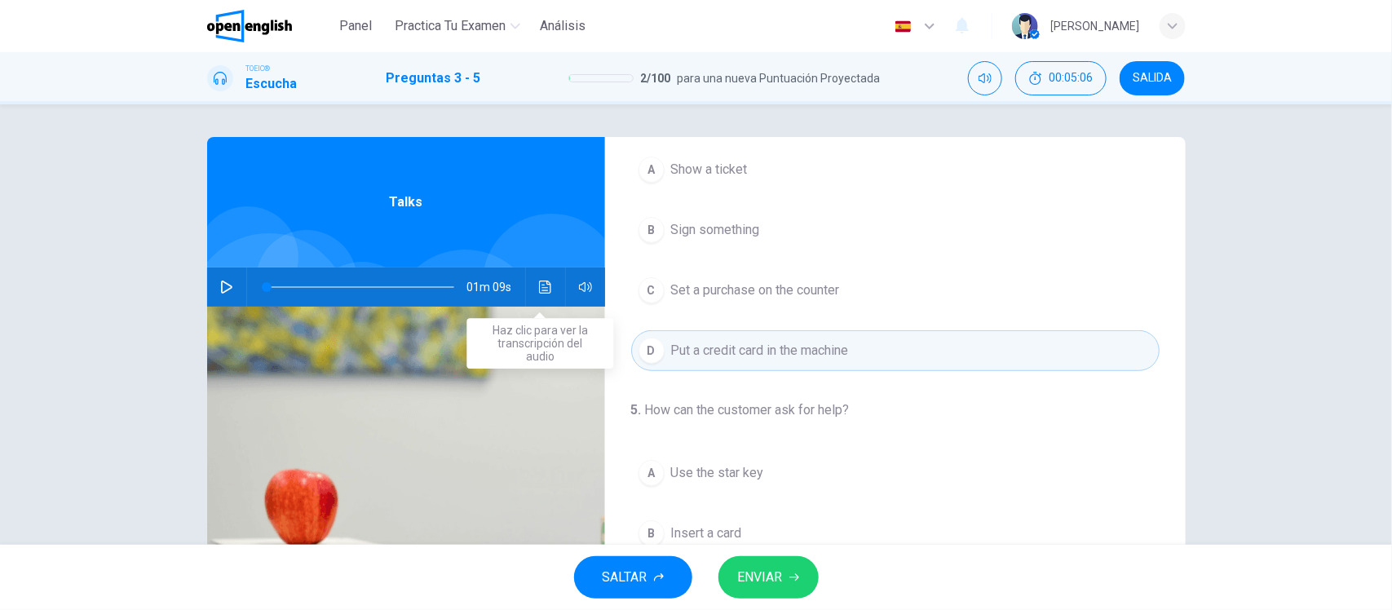
click at [539, 281] on icon "Haz clic para ver la transcripción del audio" at bounding box center [545, 286] width 12 height 13
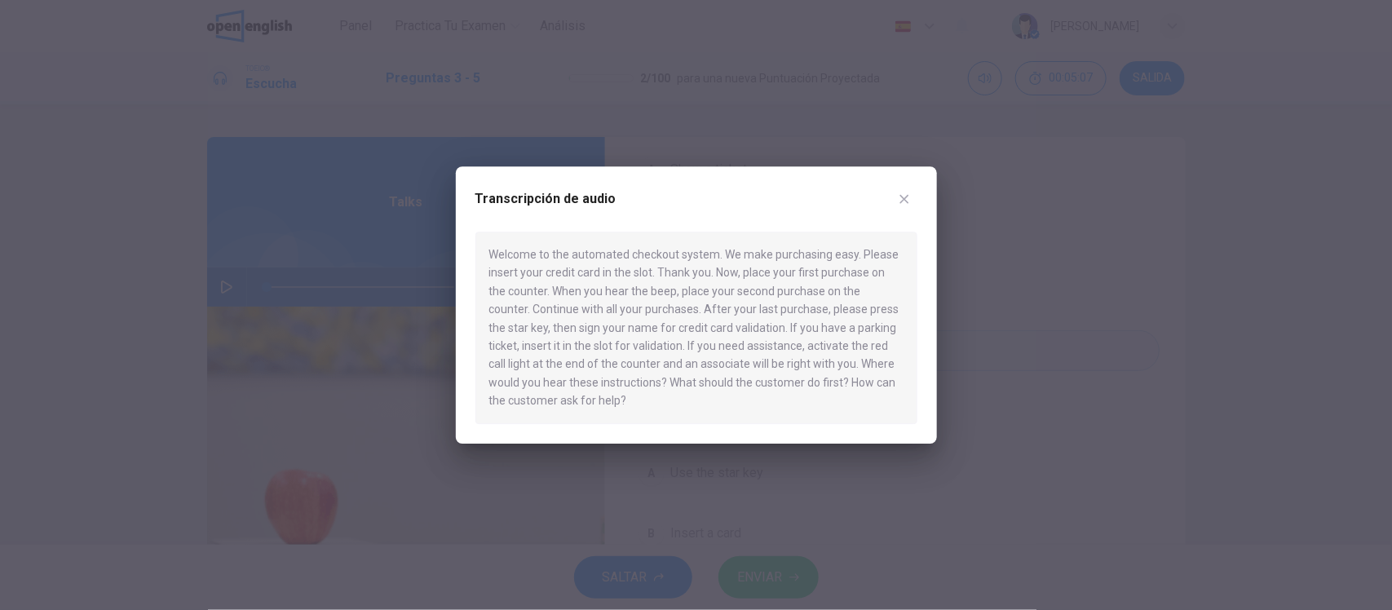
click at [232, 286] on div at bounding box center [696, 305] width 1392 height 610
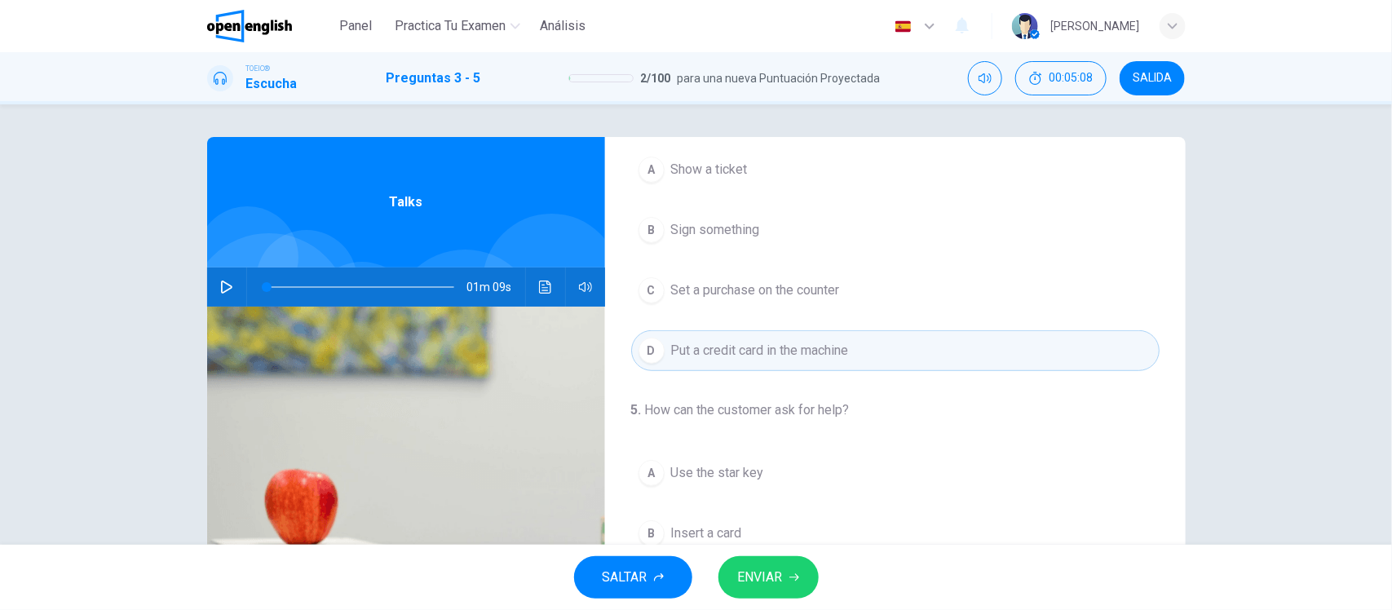
click at [220, 283] on icon "button" at bounding box center [226, 286] width 13 height 13
click at [532, 289] on button "Haz clic para ver la transcripción del audio" at bounding box center [545, 286] width 26 height 39
type input "*"
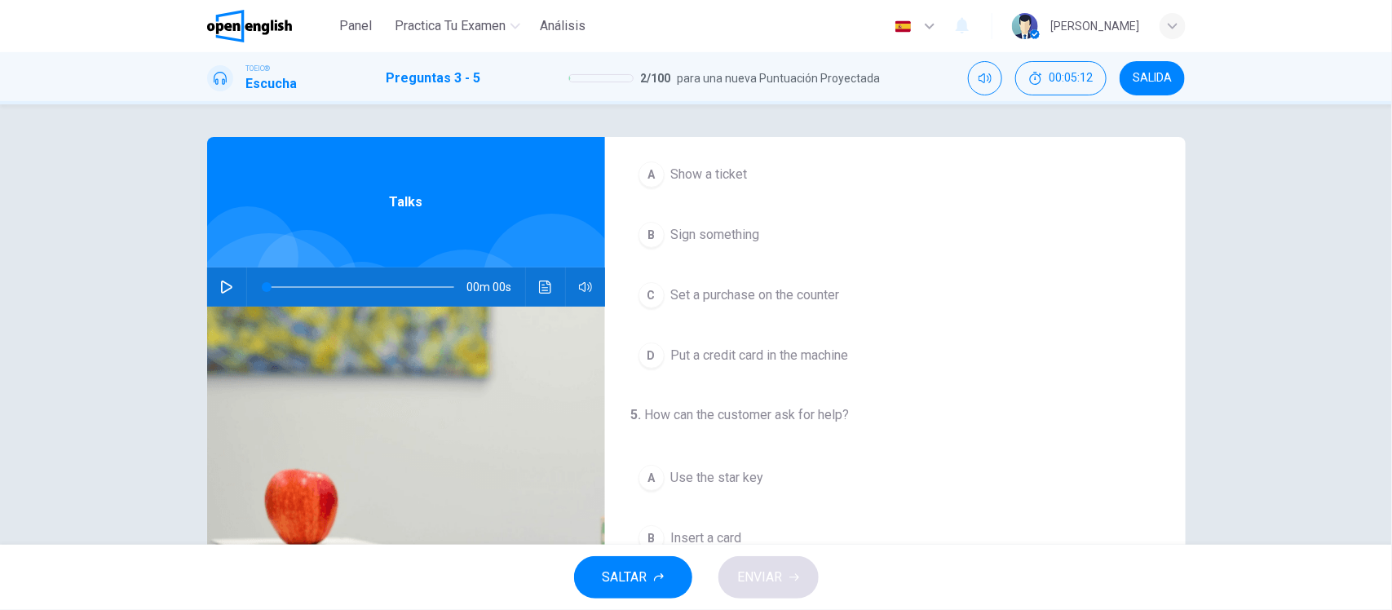
scroll to position [368, 0]
click at [224, 291] on icon "button" at bounding box center [226, 286] width 13 height 13
click at [539, 287] on icon "Haz clic para ver la transcripción del audio" at bounding box center [545, 286] width 12 height 13
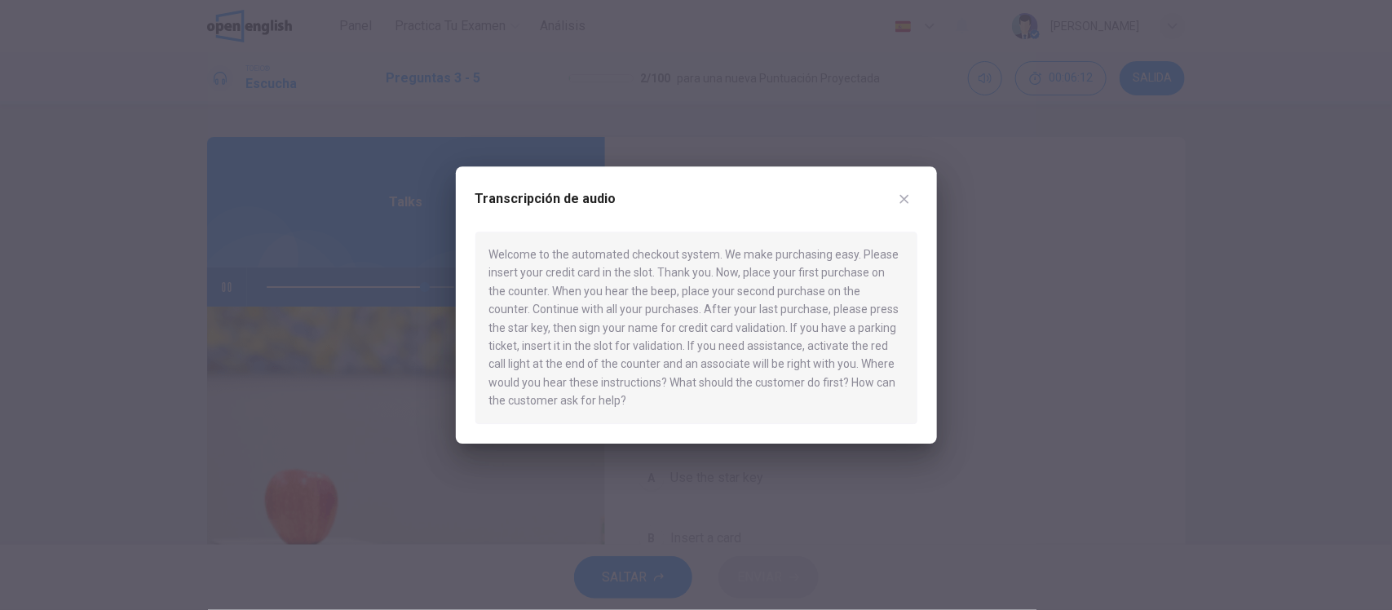
click at [899, 196] on icon "button" at bounding box center [904, 198] width 13 height 13
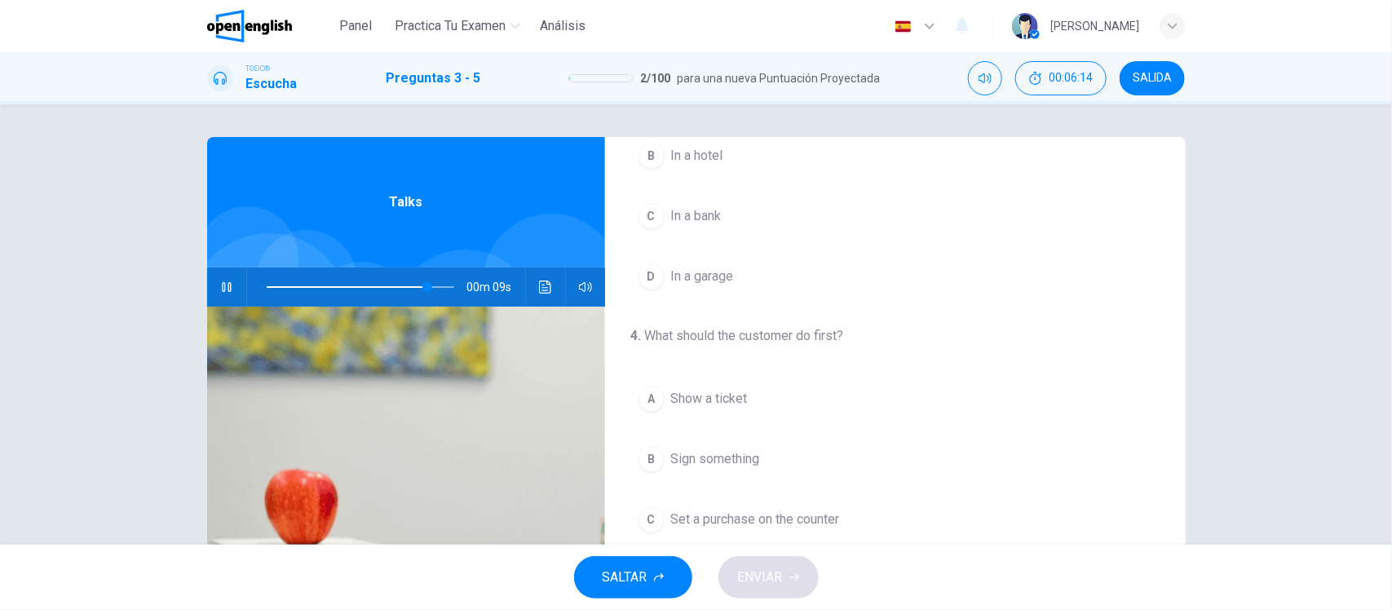
scroll to position [0, 0]
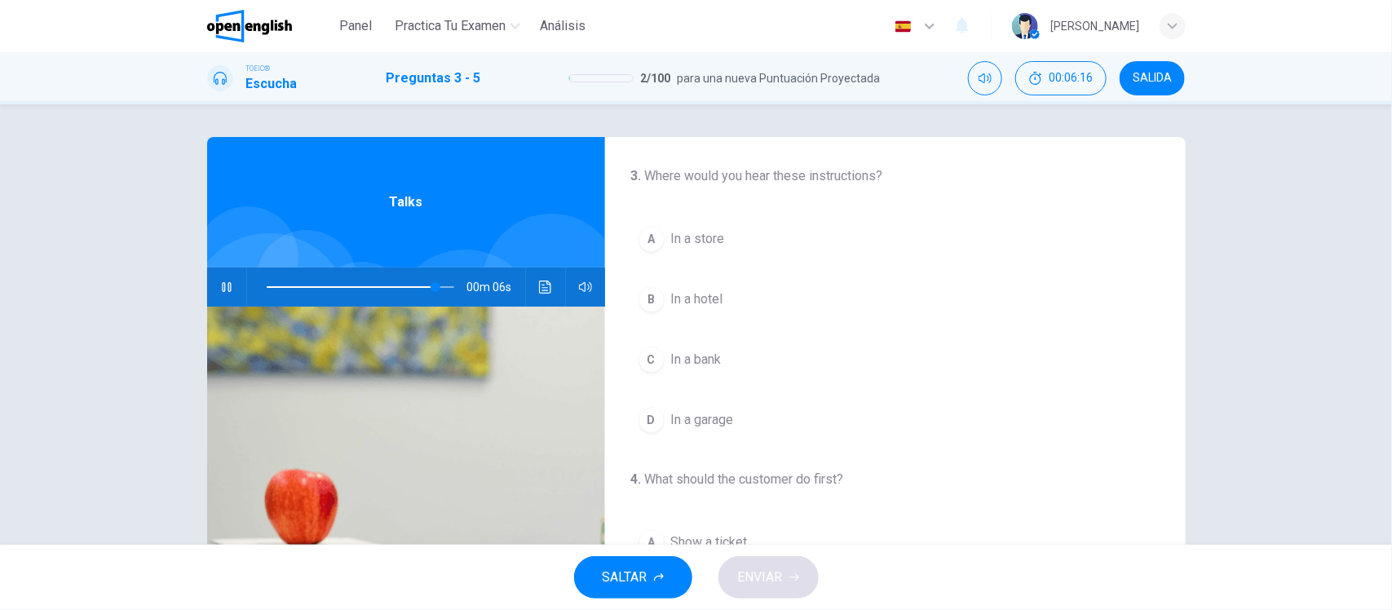
click at [751, 239] on button "A In a store" at bounding box center [895, 238] width 528 height 41
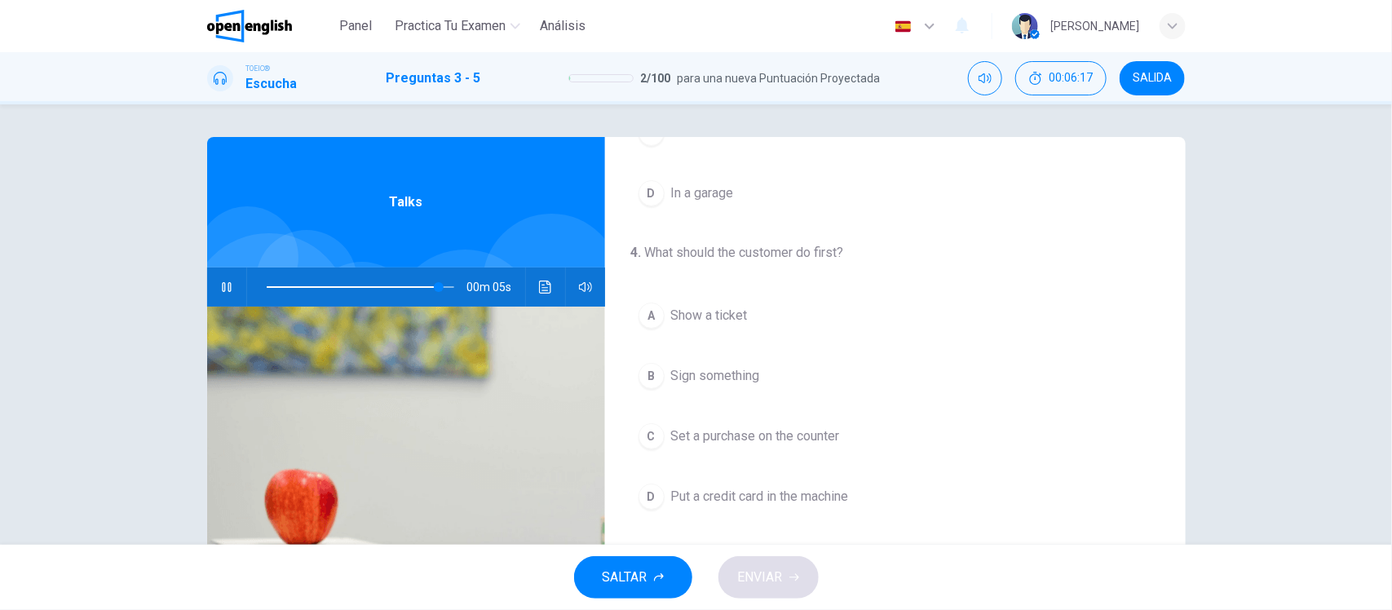
scroll to position [306, 0]
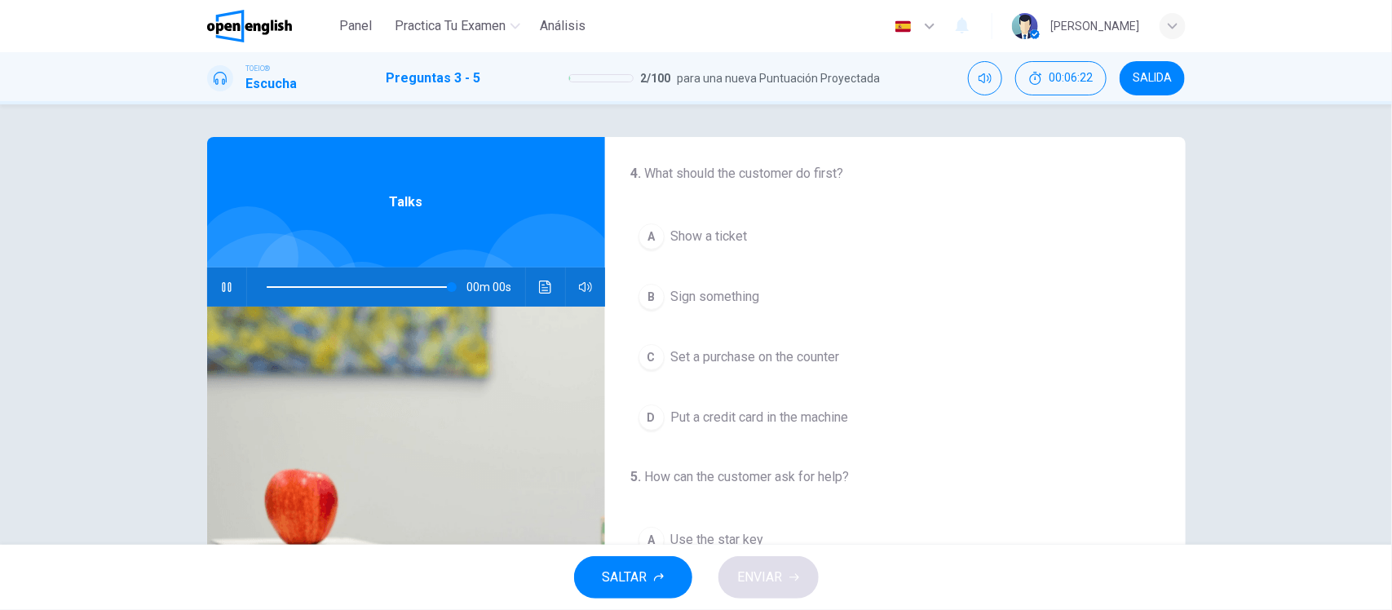
type input "*"
click at [671, 417] on span "Put a credit card in the machine" at bounding box center [760, 418] width 178 height 20
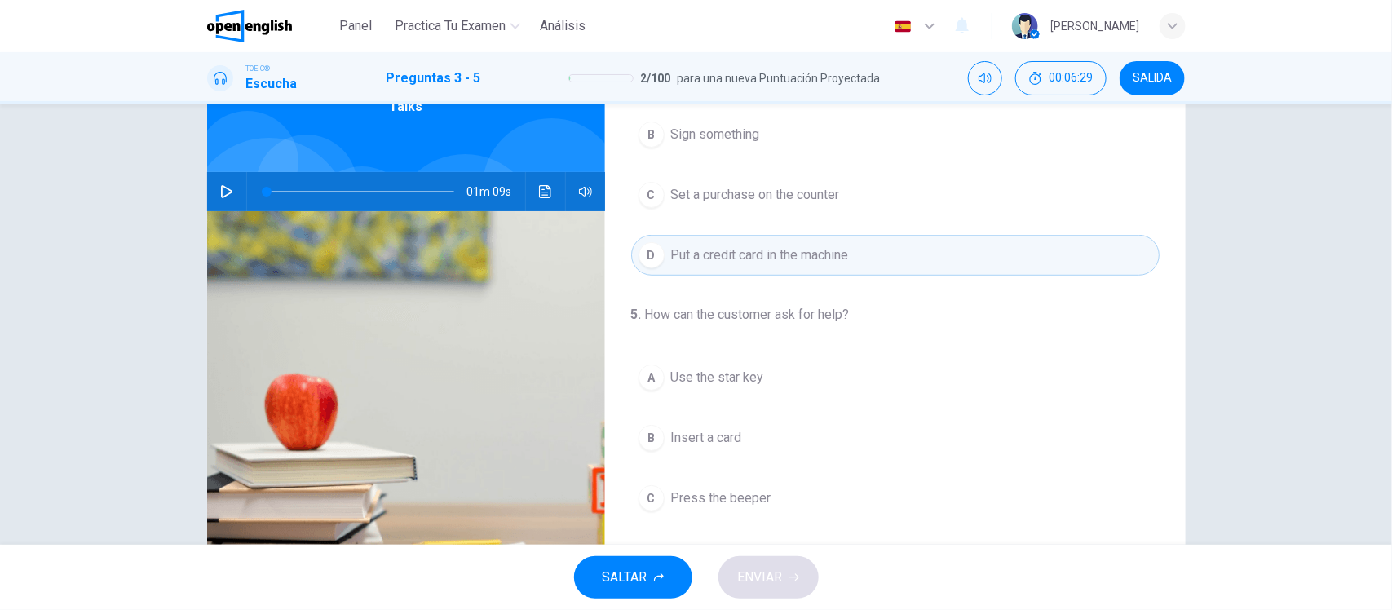
scroll to position [190, 0]
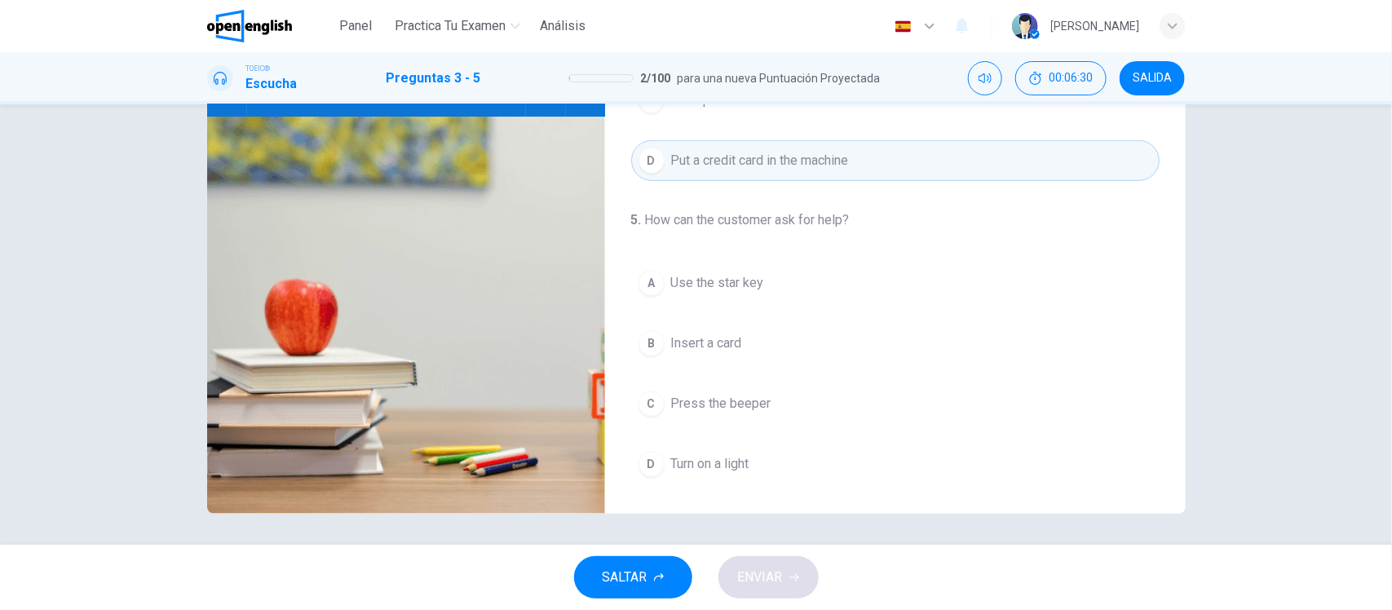
click at [710, 466] on span "Turn on a light" at bounding box center [710, 464] width 78 height 20
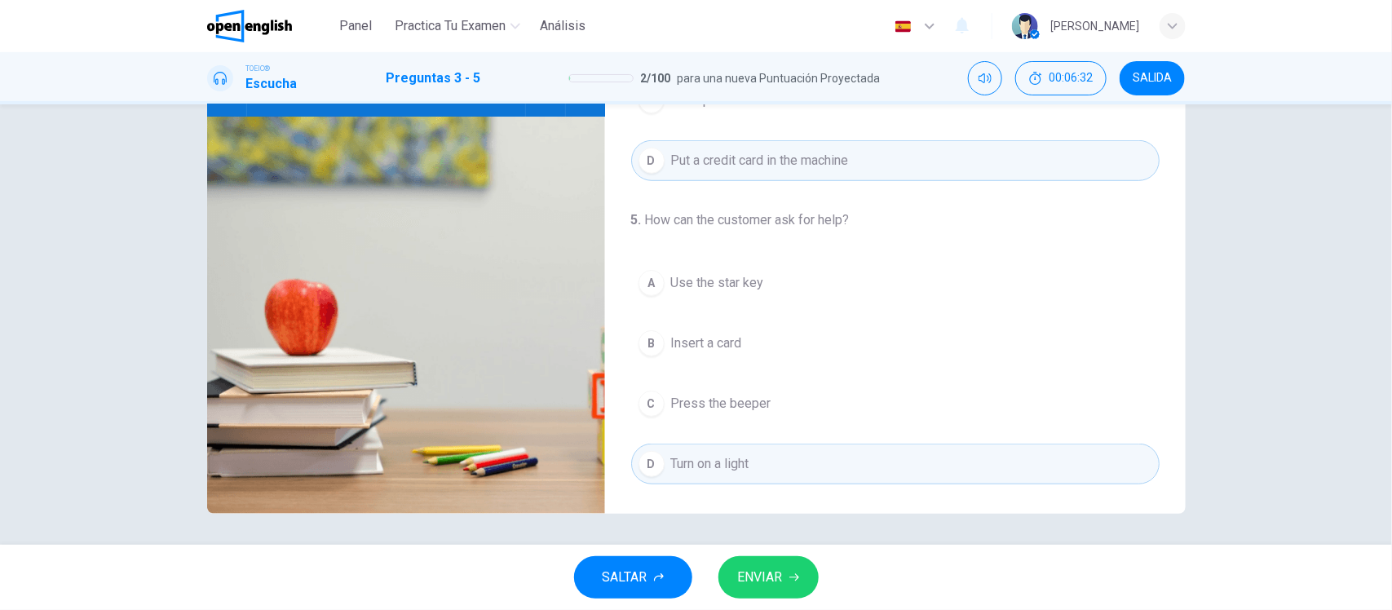
click at [766, 487] on span "ENVIAR" at bounding box center [760, 577] width 45 height 23
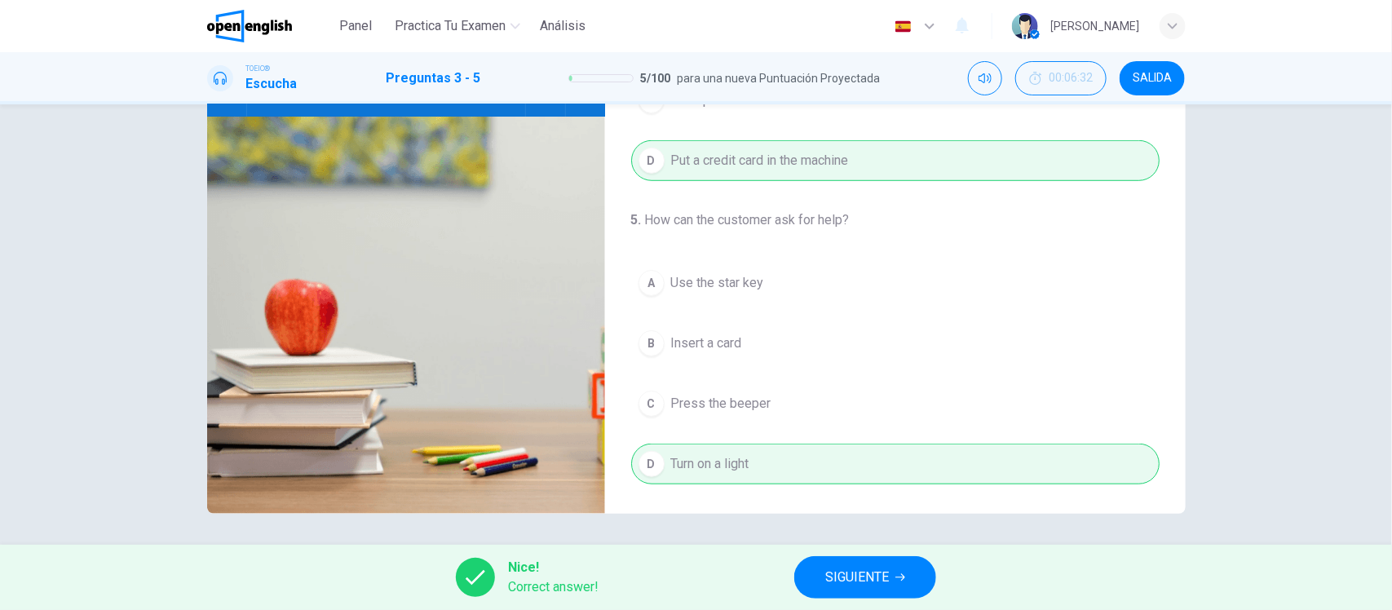
click at [832, 487] on span "SIGUIENTE" at bounding box center [857, 577] width 64 height 23
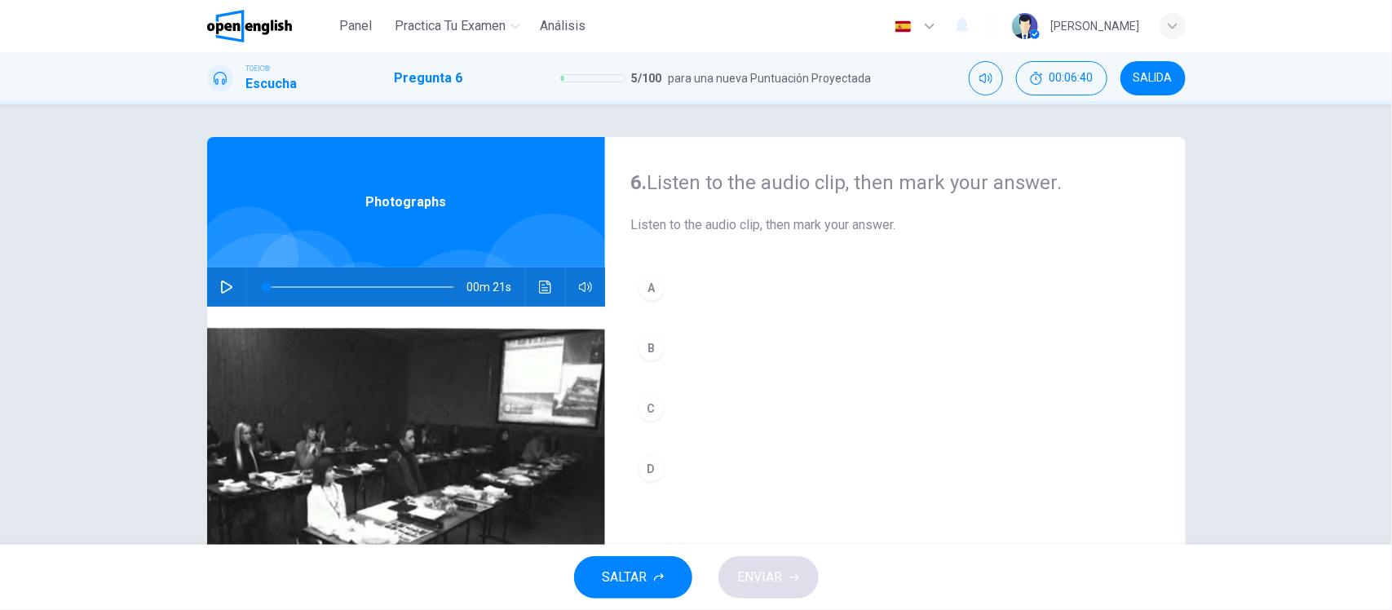
click at [226, 287] on icon "button" at bounding box center [226, 286] width 11 height 13
type input "*"
click at [539, 291] on icon "Haz clic para ver la transcripción del audio" at bounding box center [545, 286] width 13 height 13
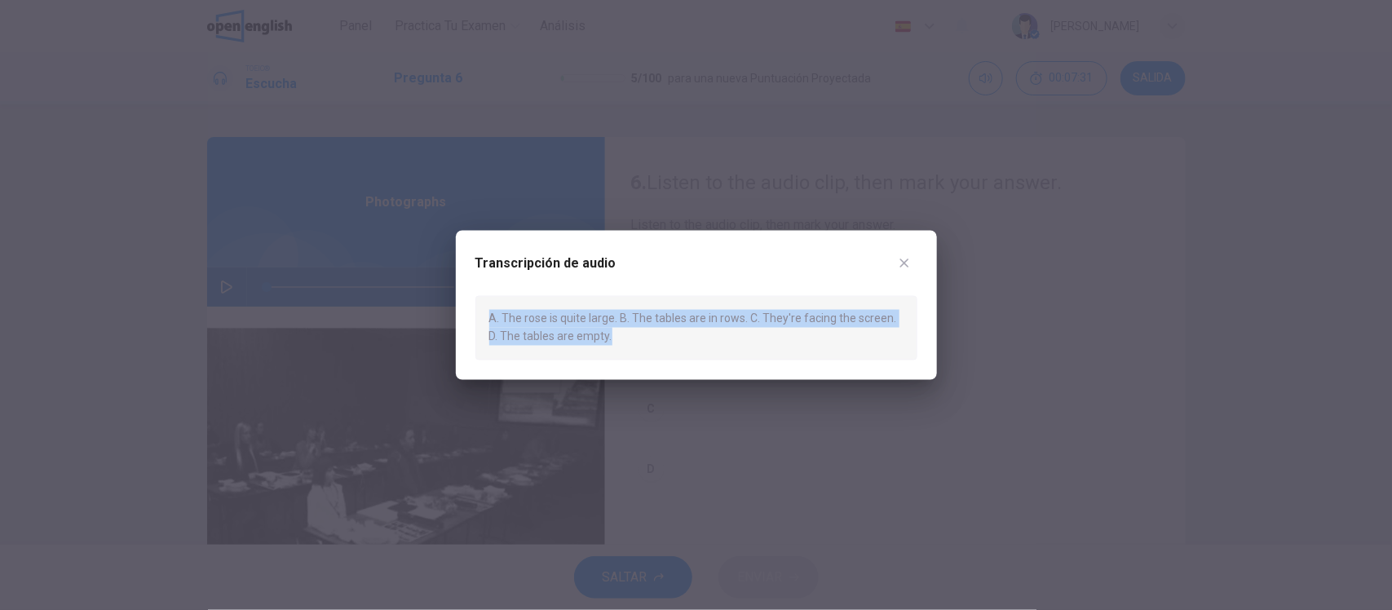
drag, startPoint x: 687, startPoint y: 342, endPoint x: 475, endPoint y: 320, distance: 213.1
click at [475, 320] on div "A. The rose is quite large. B. The tables are in rows. C. They're facing the sc…" at bounding box center [696, 328] width 442 height 64
click at [901, 273] on button "button" at bounding box center [904, 263] width 26 height 26
